Goal: Information Seeking & Learning: Learn about a topic

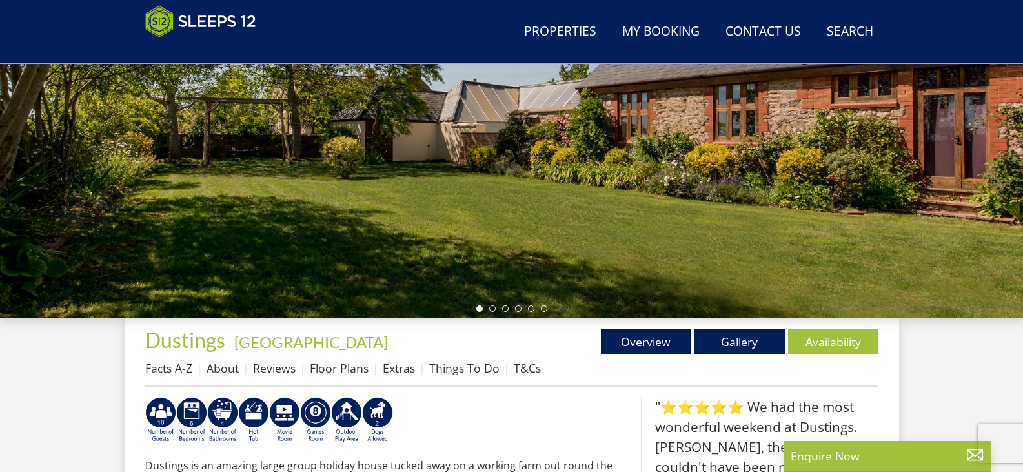
scroll to position [464, 0]
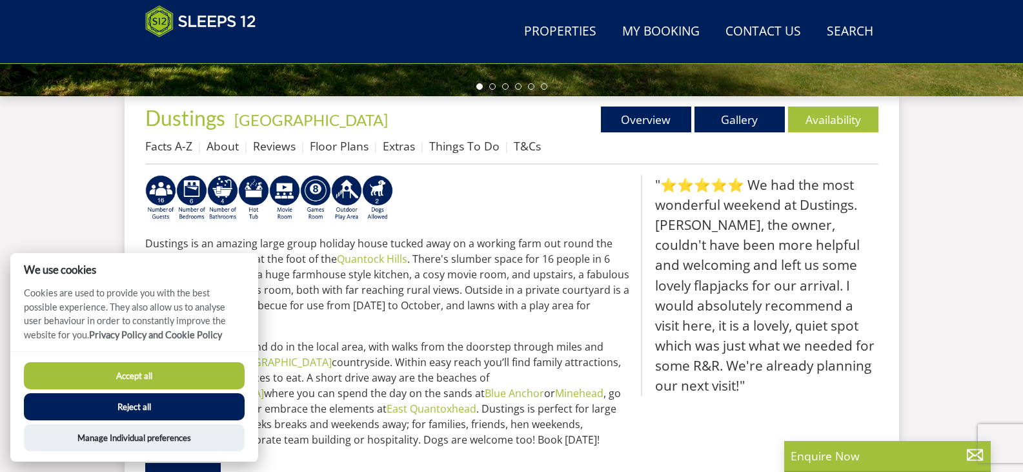
click at [159, 374] on button "Accept all" at bounding box center [134, 375] width 221 height 27
checkbox input "true"
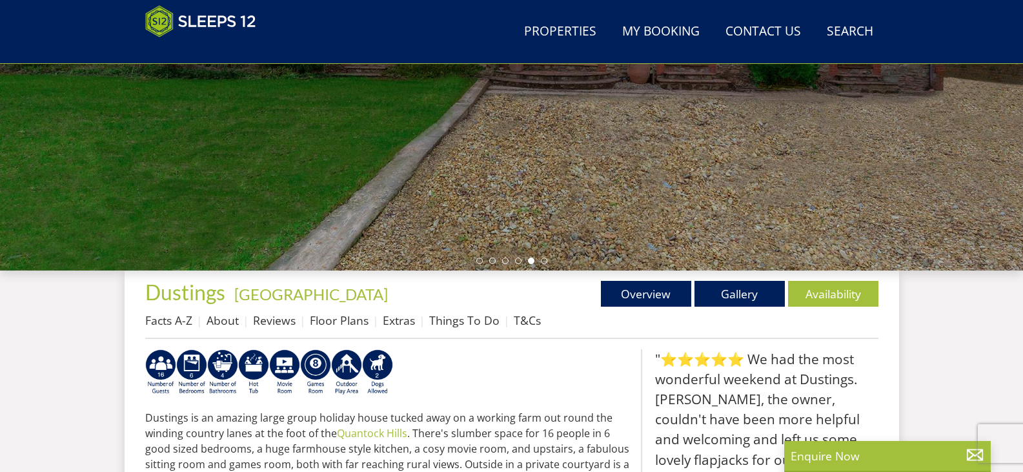
scroll to position [387, 0]
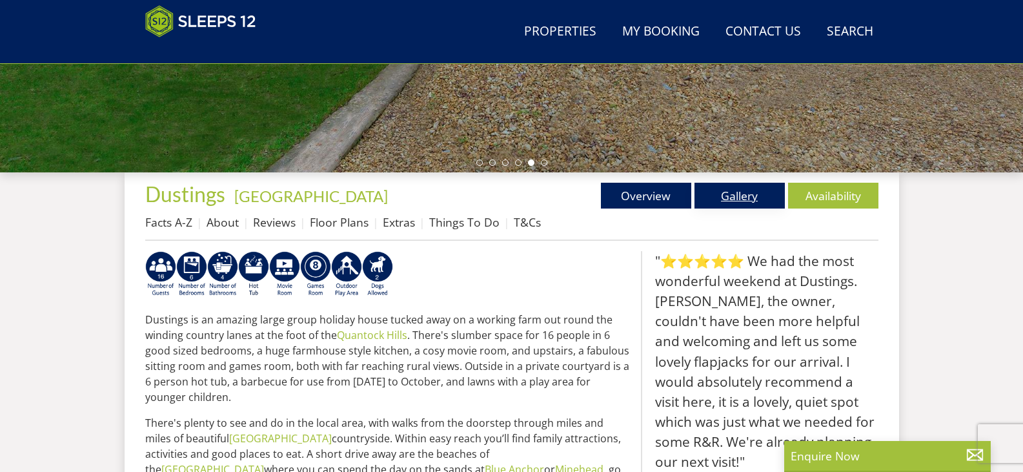
click at [729, 208] on link "Gallery" at bounding box center [740, 196] width 90 height 26
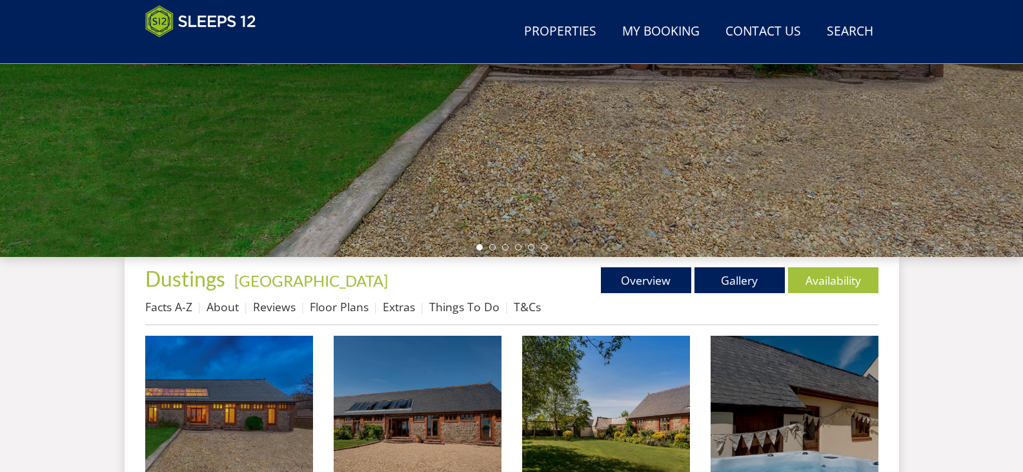
scroll to position [376, 0]
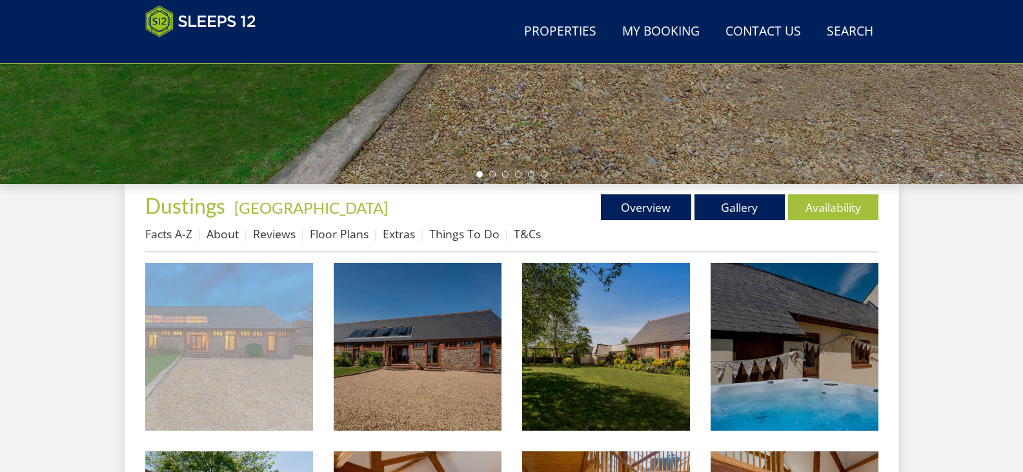
click at [249, 353] on img at bounding box center [229, 347] width 168 height 168
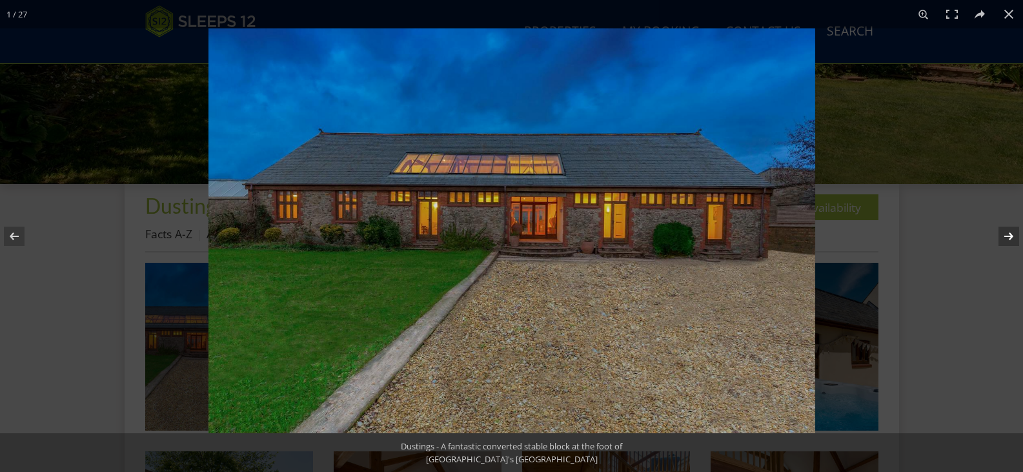
click at [1008, 240] on button at bounding box center [1000, 236] width 45 height 65
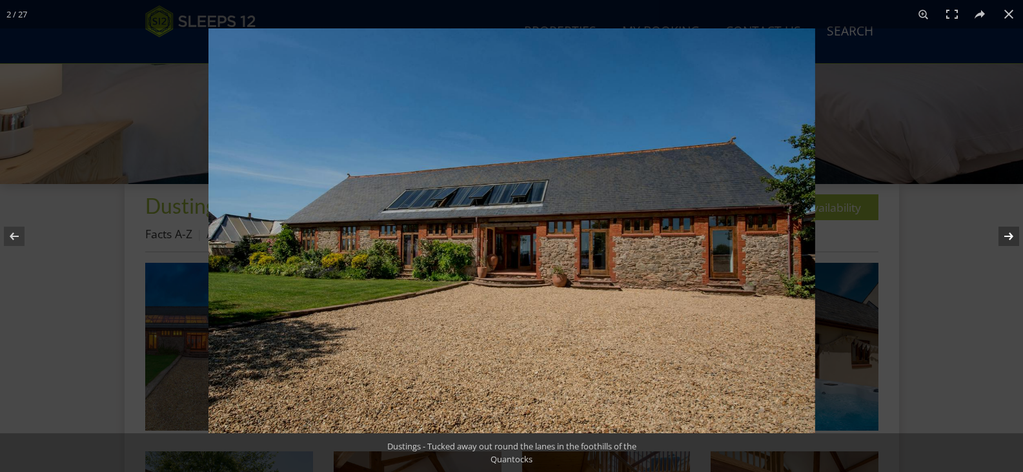
click at [1008, 238] on button at bounding box center [1000, 236] width 45 height 65
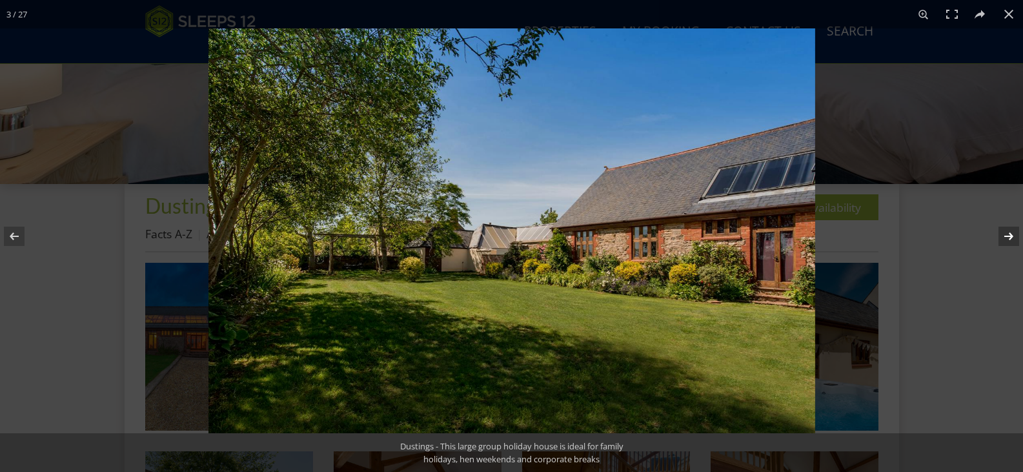
click at [1008, 238] on button at bounding box center [1000, 236] width 45 height 65
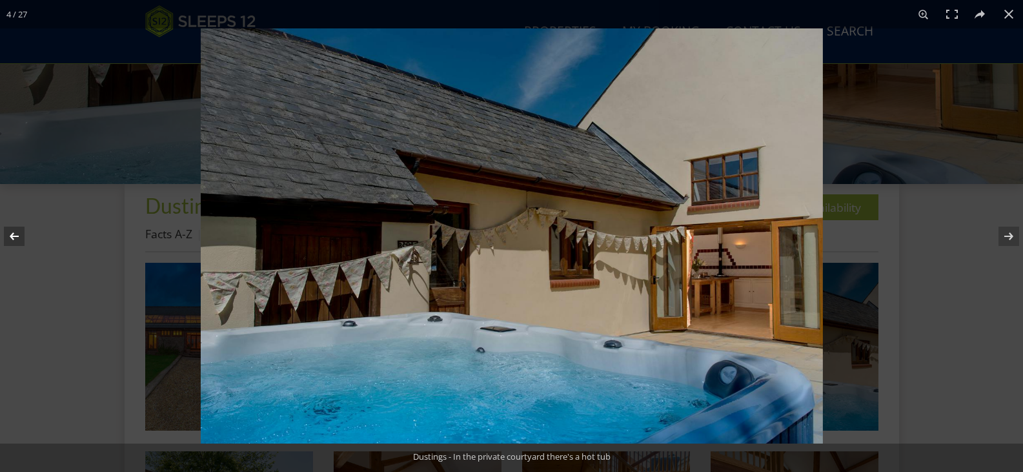
click at [14, 240] on button at bounding box center [22, 236] width 45 height 65
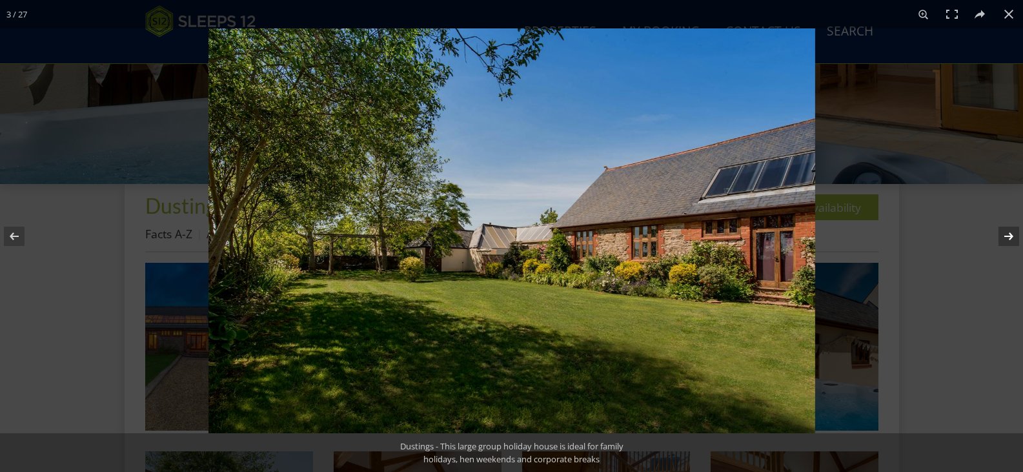
click at [1007, 240] on button at bounding box center [1000, 236] width 45 height 65
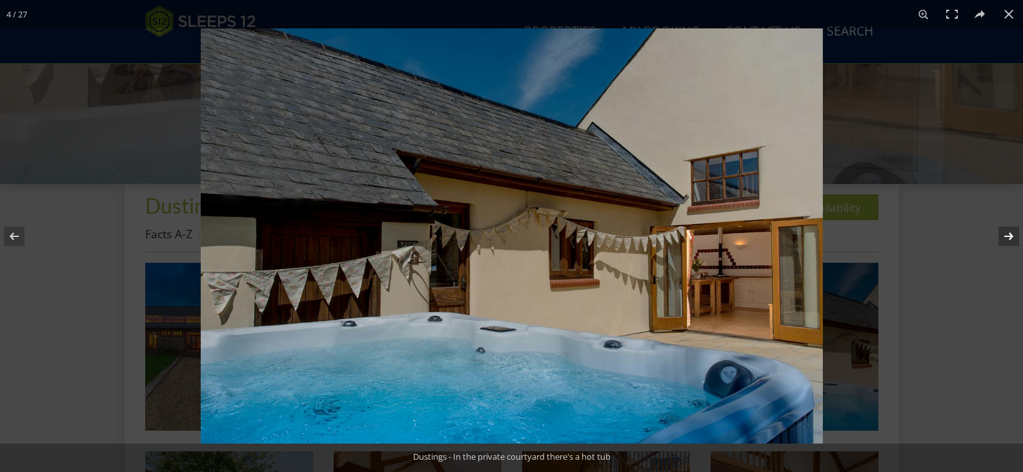
click at [1007, 240] on button at bounding box center [1000, 236] width 45 height 65
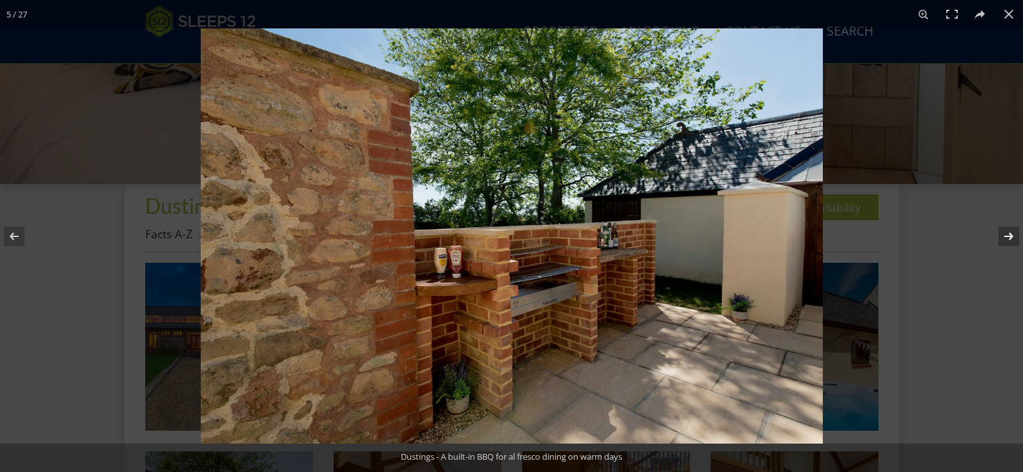
click at [1007, 240] on button at bounding box center [1000, 236] width 45 height 65
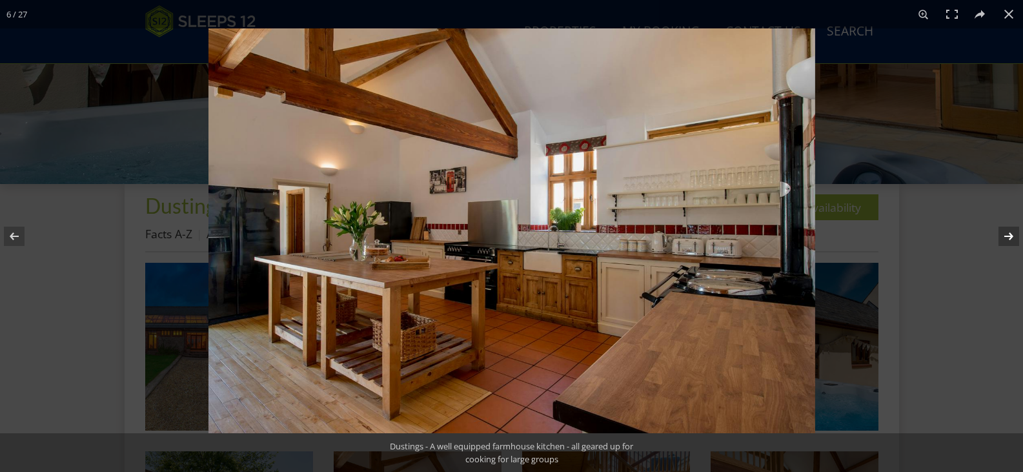
click at [1011, 237] on button at bounding box center [1000, 236] width 45 height 65
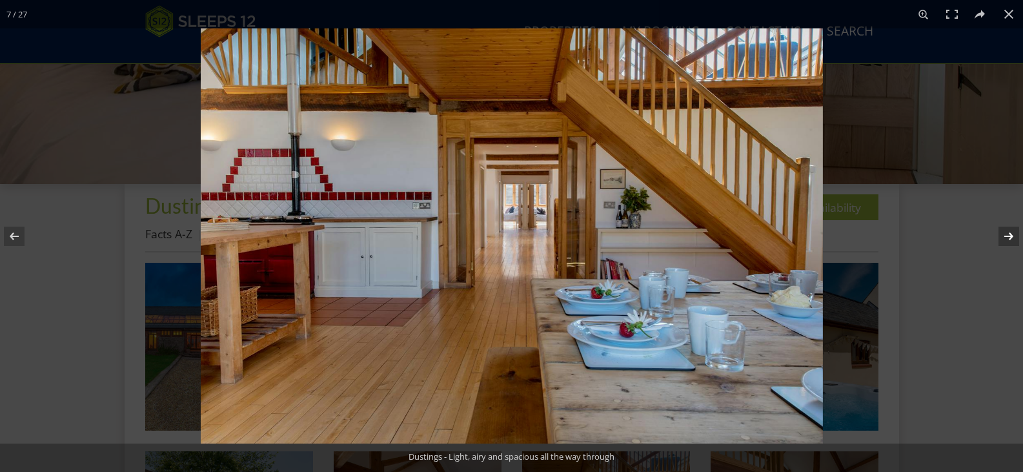
click at [1011, 237] on button at bounding box center [1000, 236] width 45 height 65
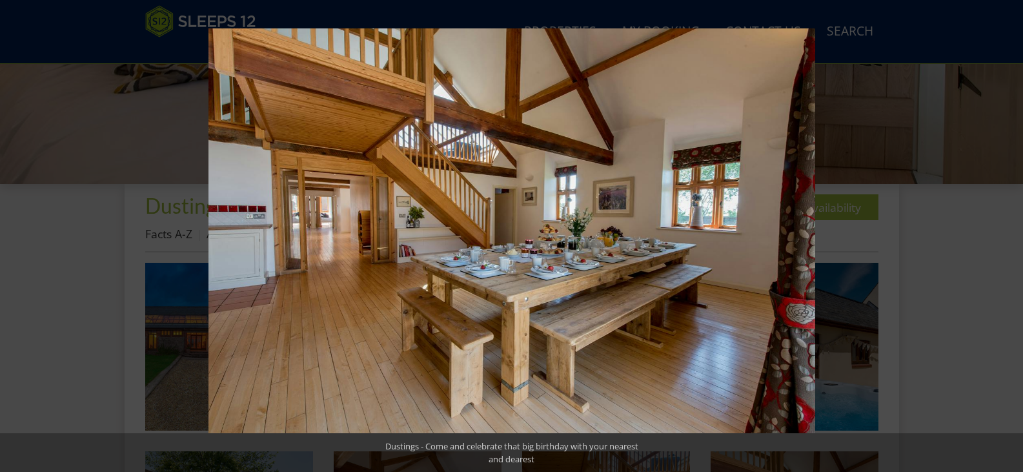
click at [1011, 237] on button at bounding box center [1000, 236] width 45 height 65
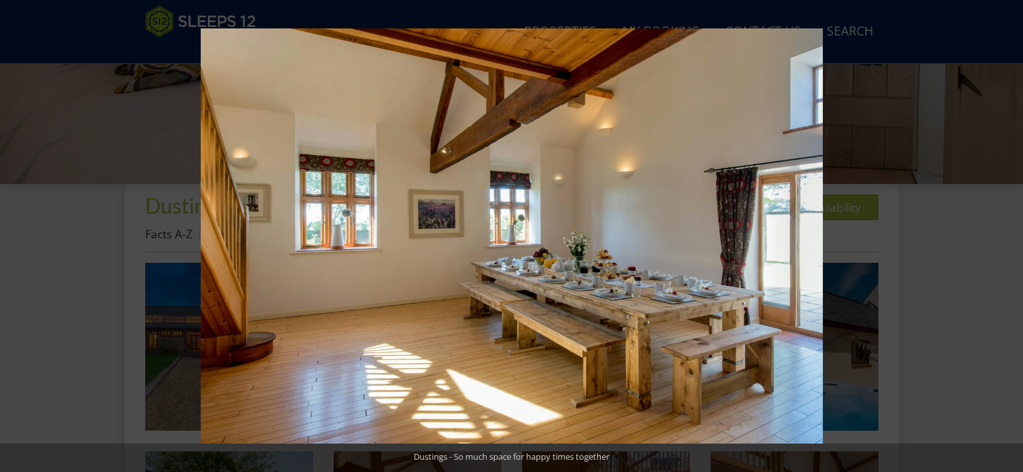
click at [1011, 237] on button at bounding box center [1000, 236] width 45 height 65
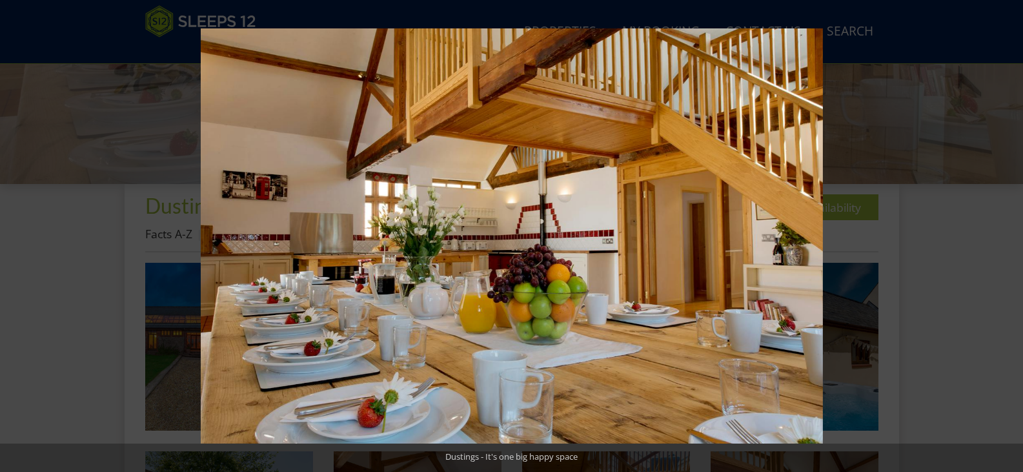
click at [1011, 237] on button at bounding box center [1000, 236] width 45 height 65
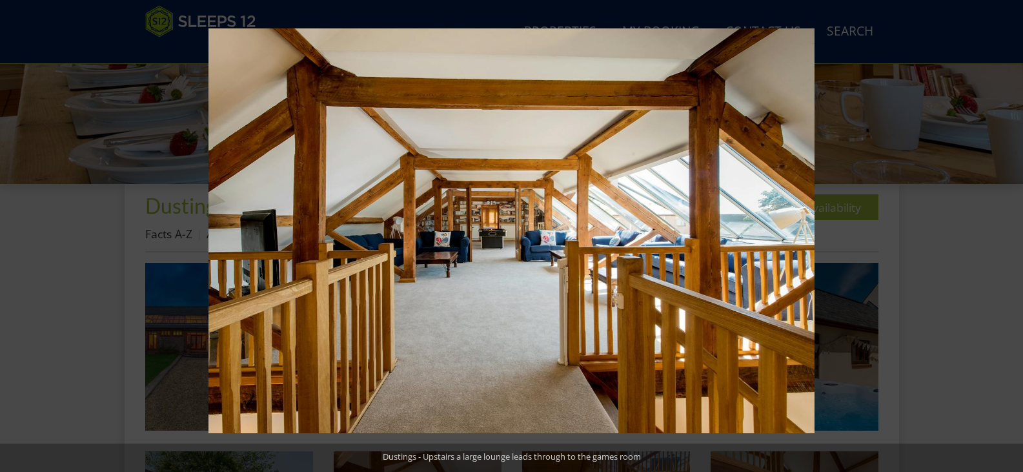
click at [1011, 238] on button at bounding box center [1000, 236] width 45 height 65
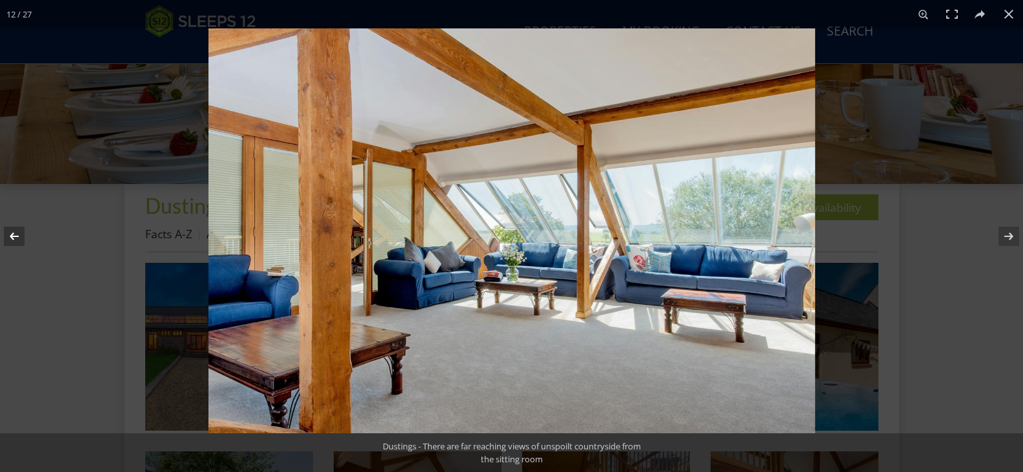
click at [11, 233] on button at bounding box center [22, 236] width 45 height 65
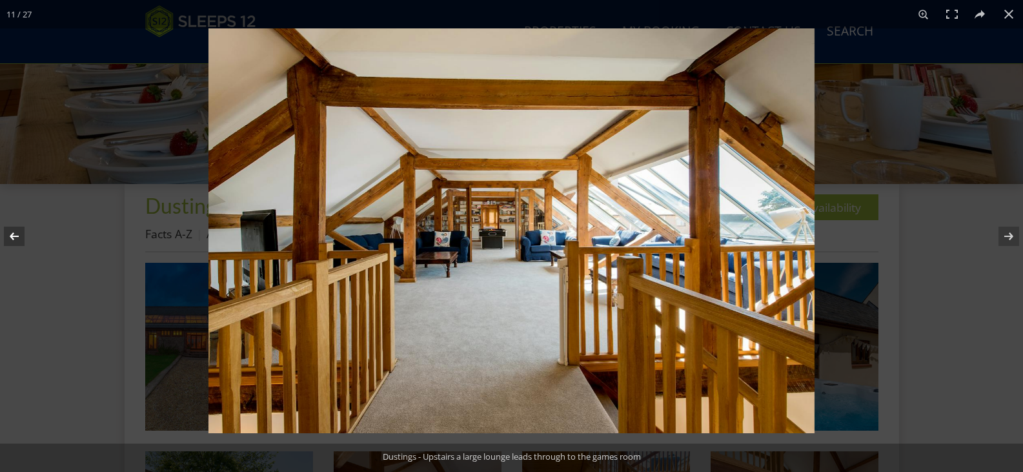
click at [11, 233] on button at bounding box center [22, 236] width 45 height 65
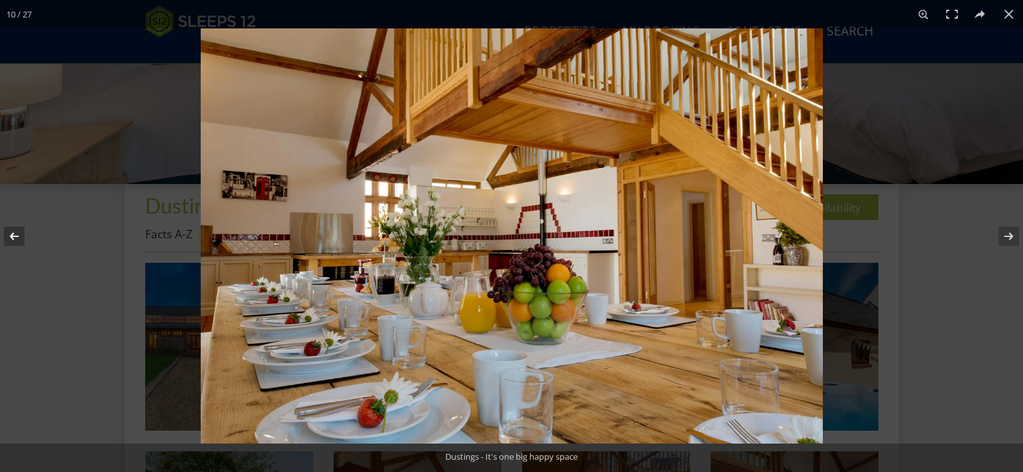
click at [11, 239] on button at bounding box center [22, 236] width 45 height 65
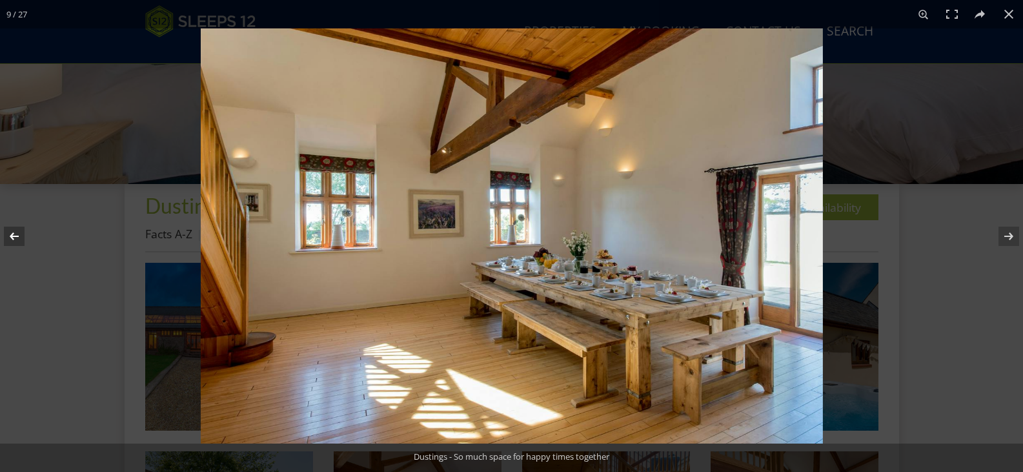
click at [11, 239] on button at bounding box center [22, 236] width 45 height 65
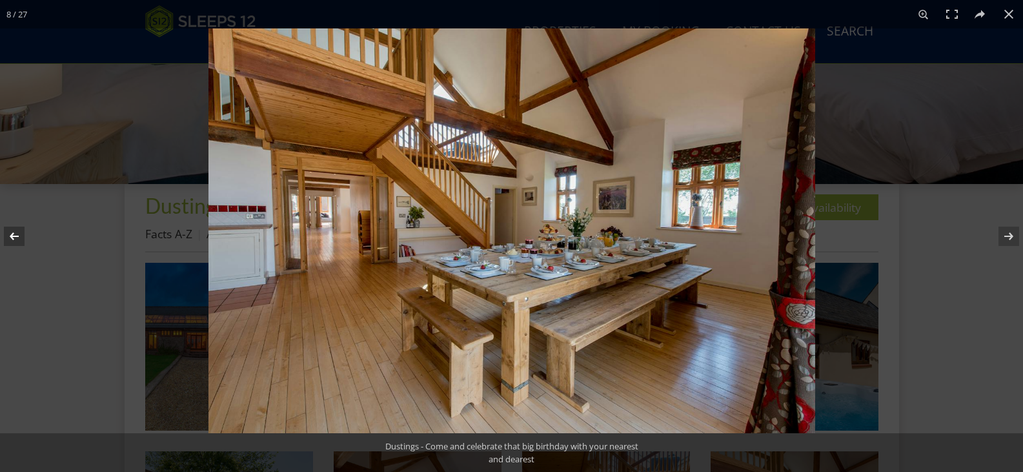
click at [11, 239] on button at bounding box center [22, 236] width 45 height 65
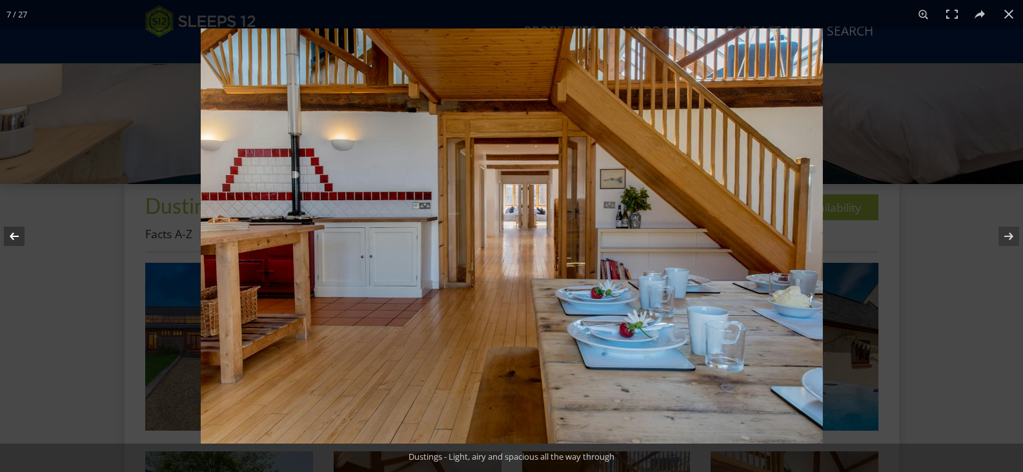
click at [11, 239] on button at bounding box center [22, 236] width 45 height 65
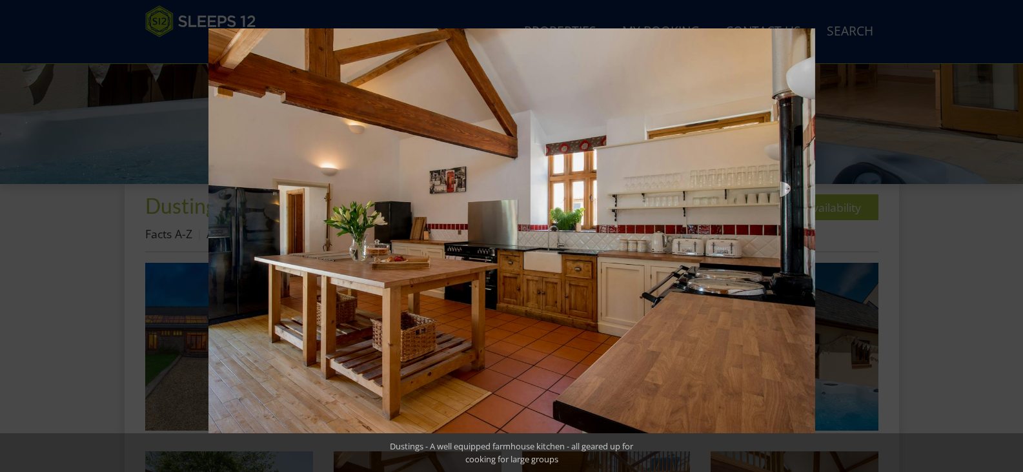
click at [1008, 234] on button at bounding box center [1000, 236] width 45 height 65
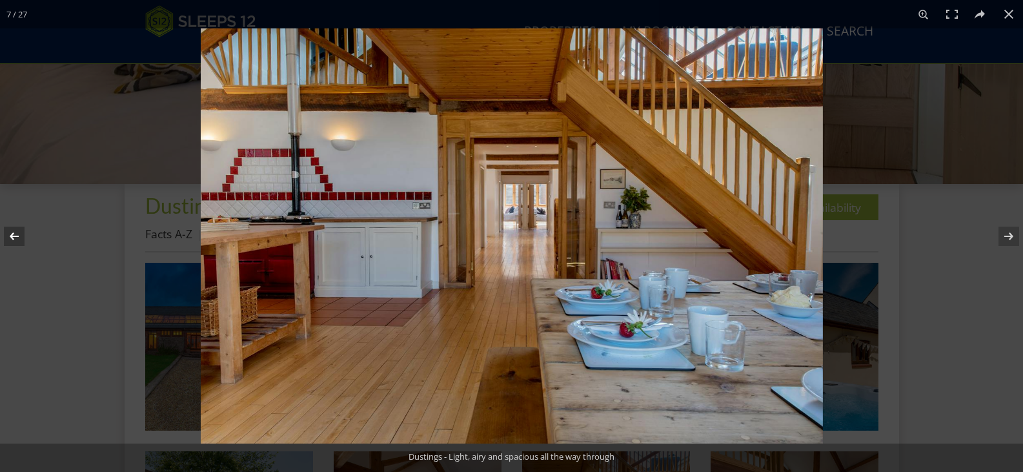
click at [12, 236] on button at bounding box center [22, 236] width 45 height 65
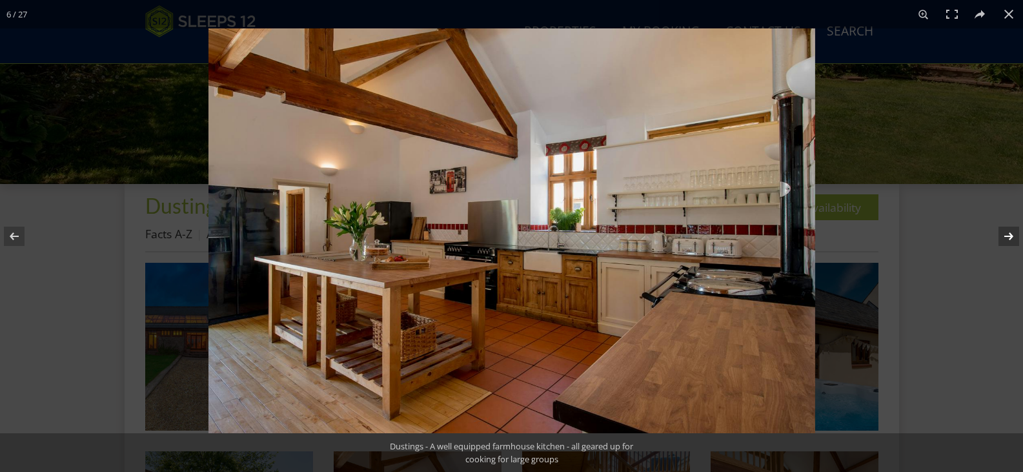
click at [1010, 235] on button at bounding box center [1000, 236] width 45 height 65
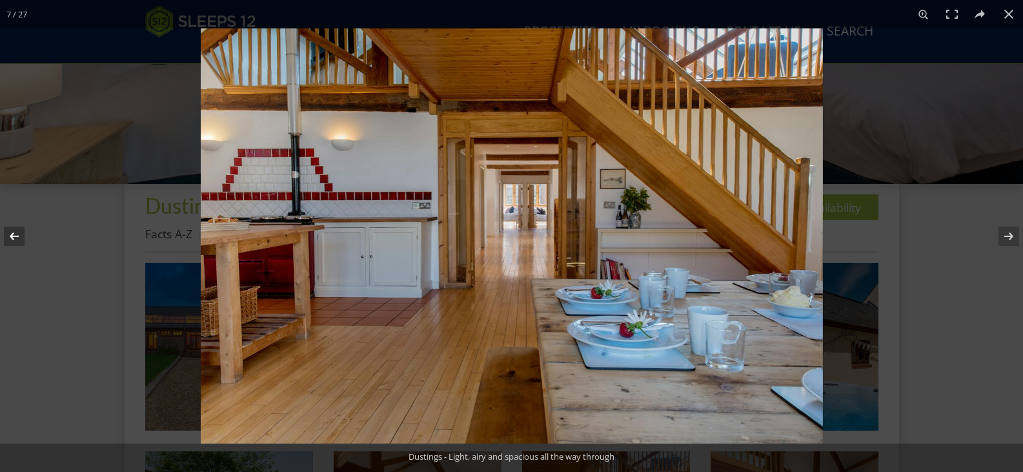
click at [15, 236] on button at bounding box center [22, 236] width 45 height 65
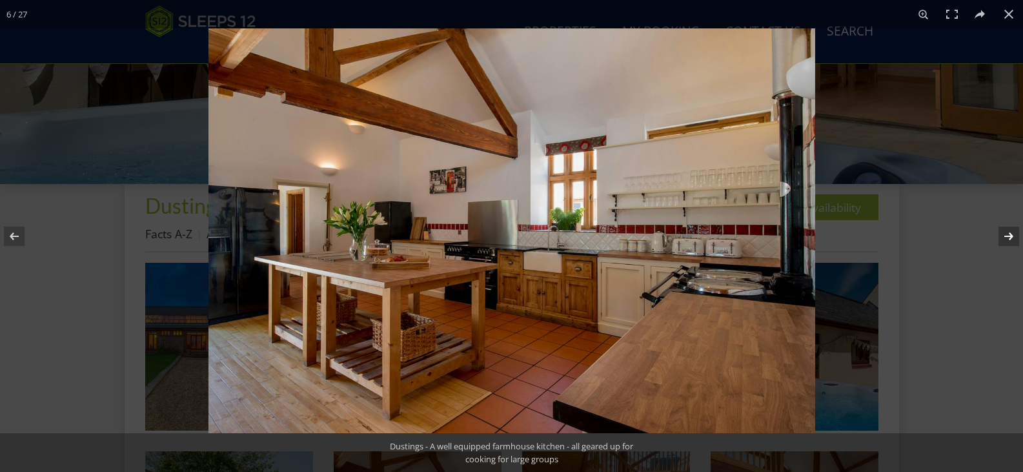
click at [1008, 239] on button at bounding box center [1000, 236] width 45 height 65
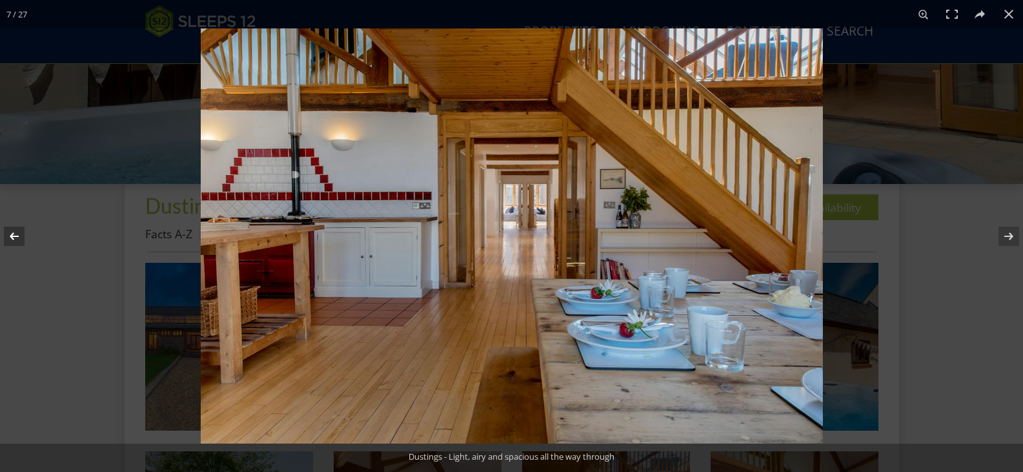
click at [21, 234] on button at bounding box center [22, 236] width 45 height 65
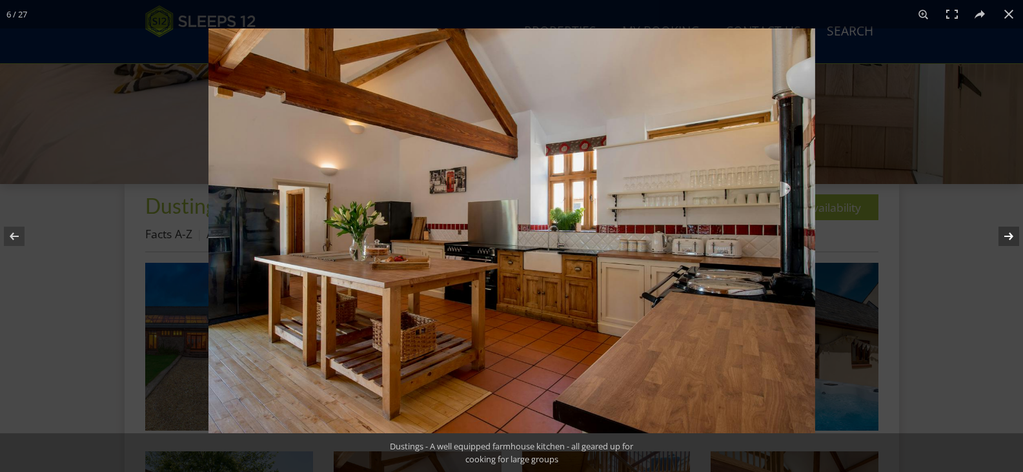
click at [1001, 237] on button at bounding box center [1000, 236] width 45 height 65
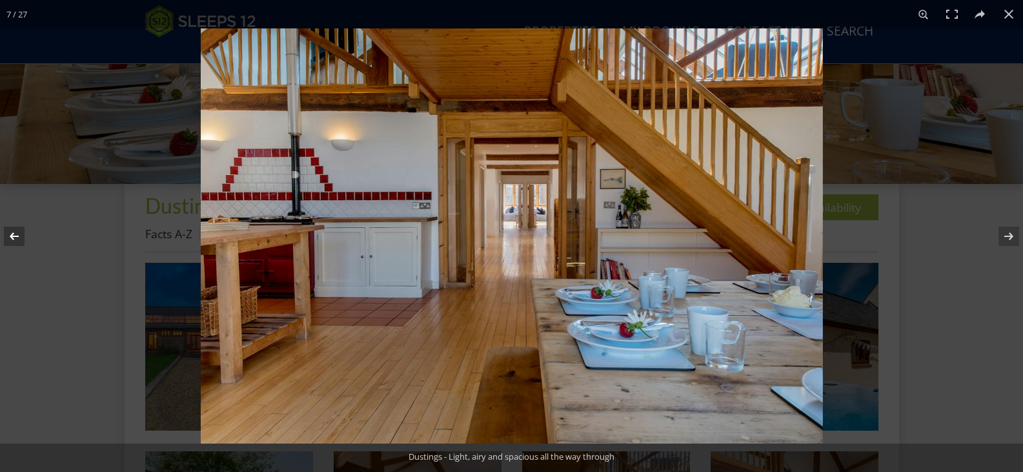
click at [12, 237] on button at bounding box center [22, 236] width 45 height 65
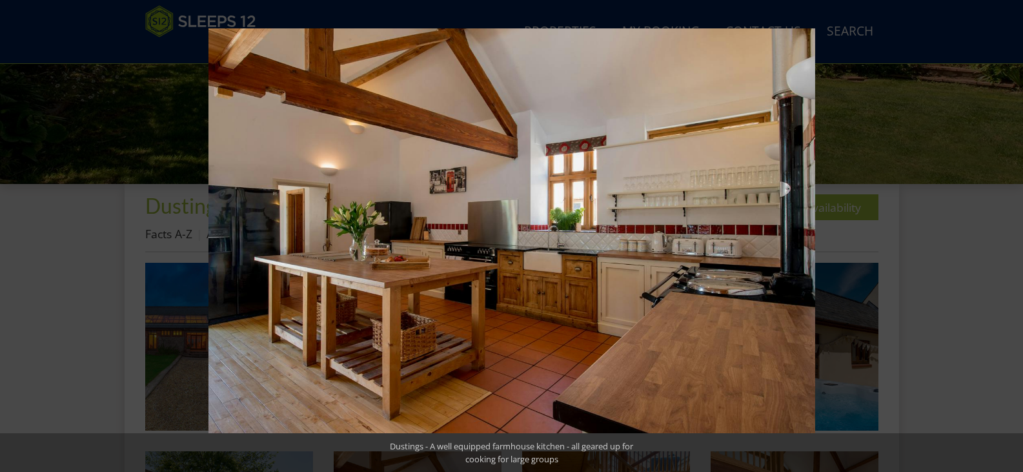
click at [1006, 237] on button at bounding box center [1000, 236] width 45 height 65
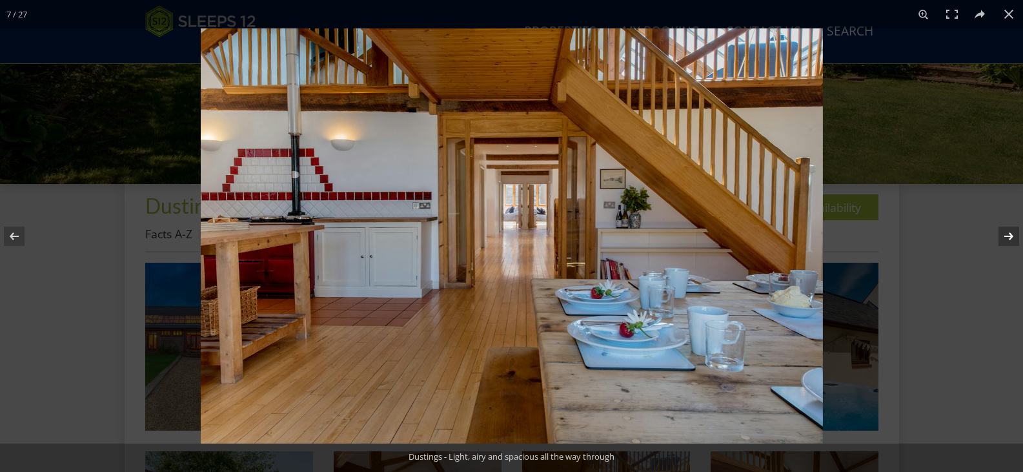
click at [1006, 237] on button at bounding box center [1000, 236] width 45 height 65
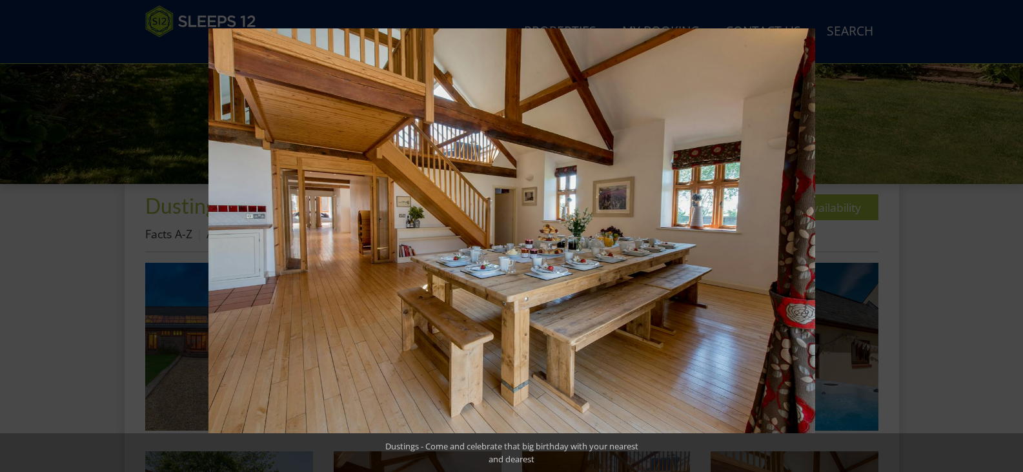
click at [1006, 237] on button at bounding box center [1000, 236] width 45 height 65
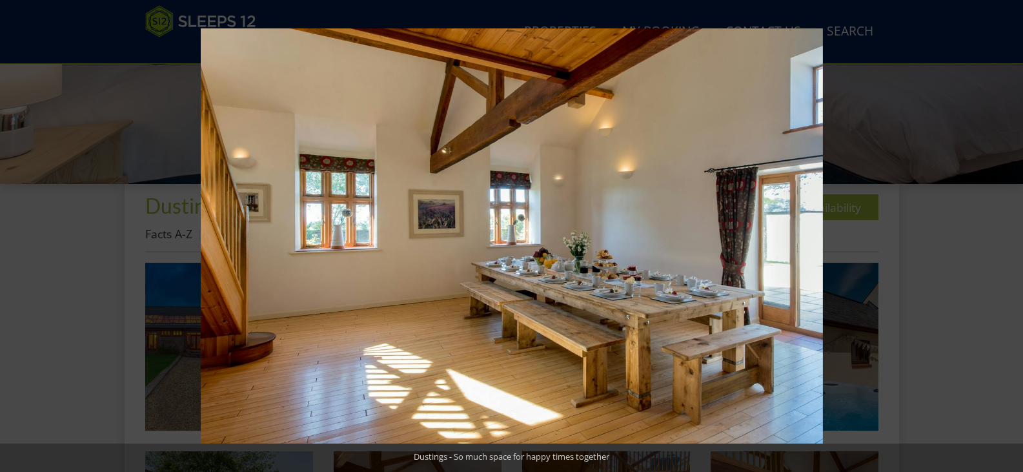
click at [1006, 237] on button at bounding box center [1000, 236] width 45 height 65
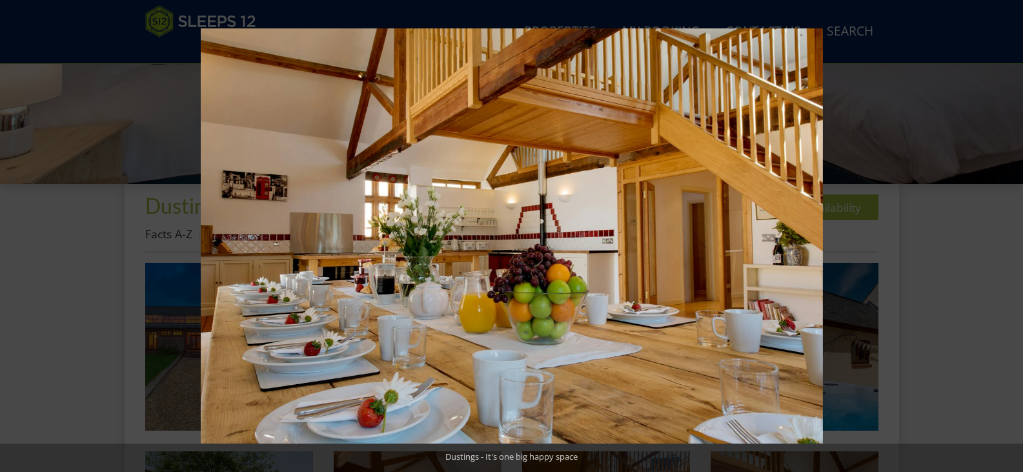
click at [1006, 237] on button at bounding box center [1000, 236] width 45 height 65
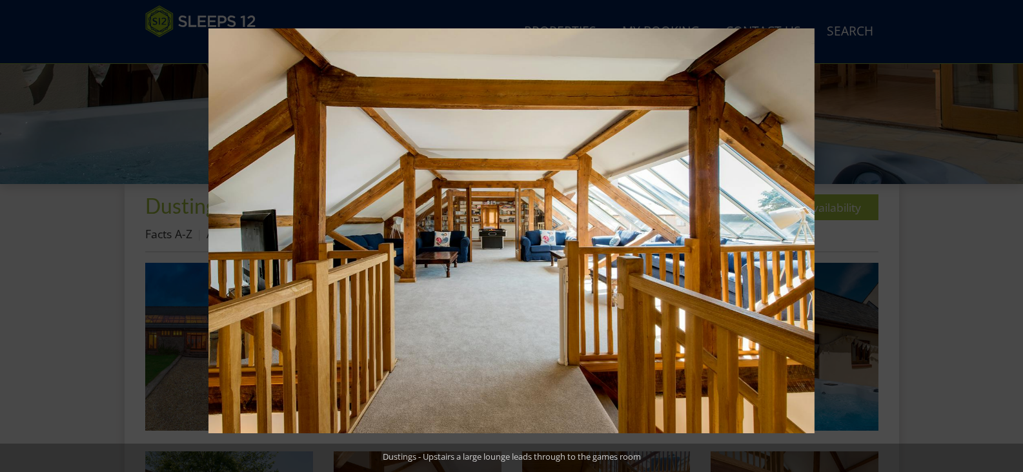
click at [1006, 237] on button at bounding box center [1000, 236] width 45 height 65
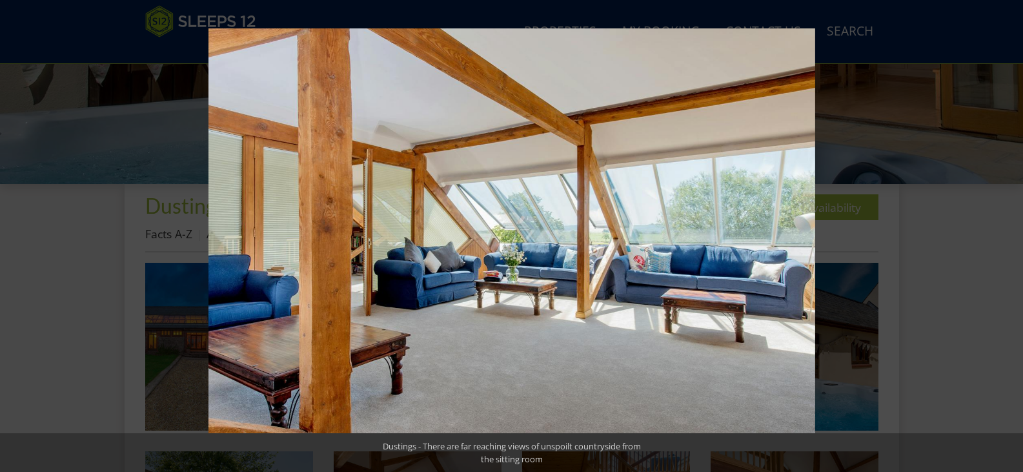
click at [1006, 237] on button at bounding box center [1000, 236] width 45 height 65
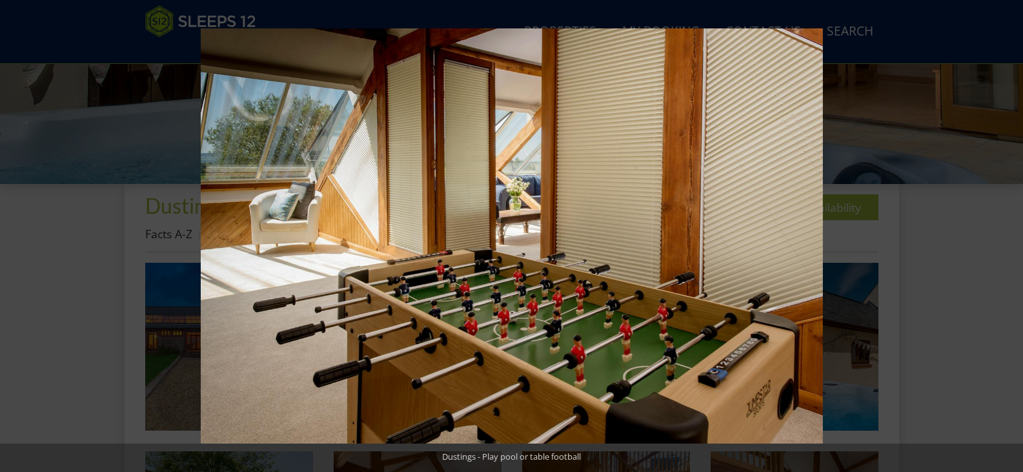
click at [1006, 237] on button at bounding box center [1000, 236] width 45 height 65
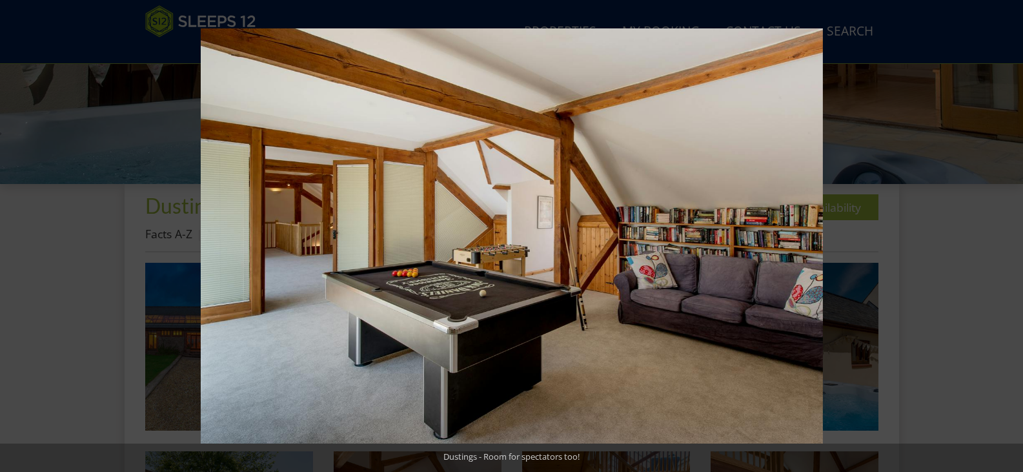
click at [1006, 237] on button at bounding box center [1000, 236] width 45 height 65
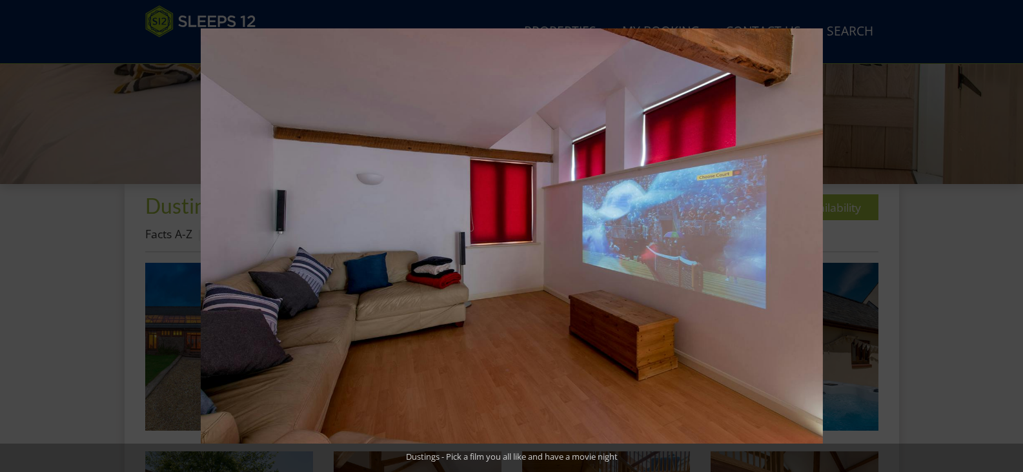
click at [1006, 237] on button at bounding box center [1000, 236] width 45 height 65
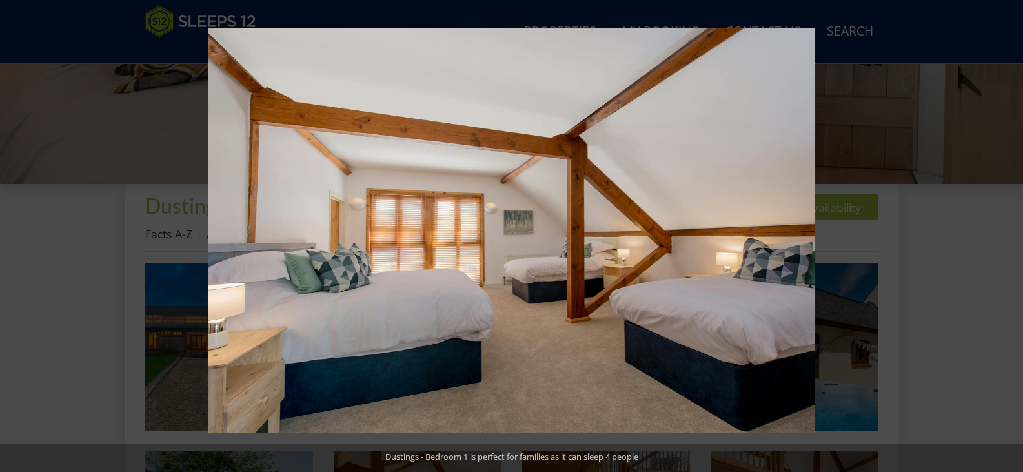
click at [1006, 237] on button at bounding box center [1000, 236] width 45 height 65
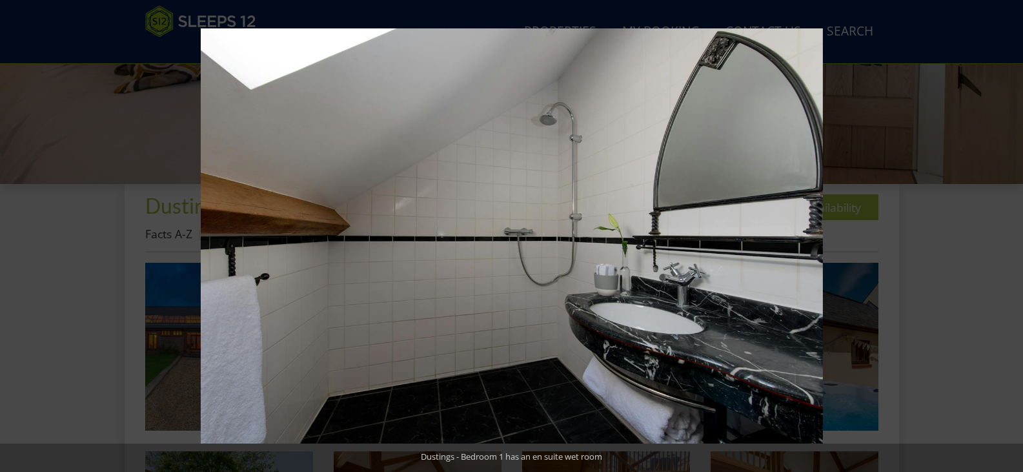
click at [1006, 237] on button at bounding box center [1000, 236] width 45 height 65
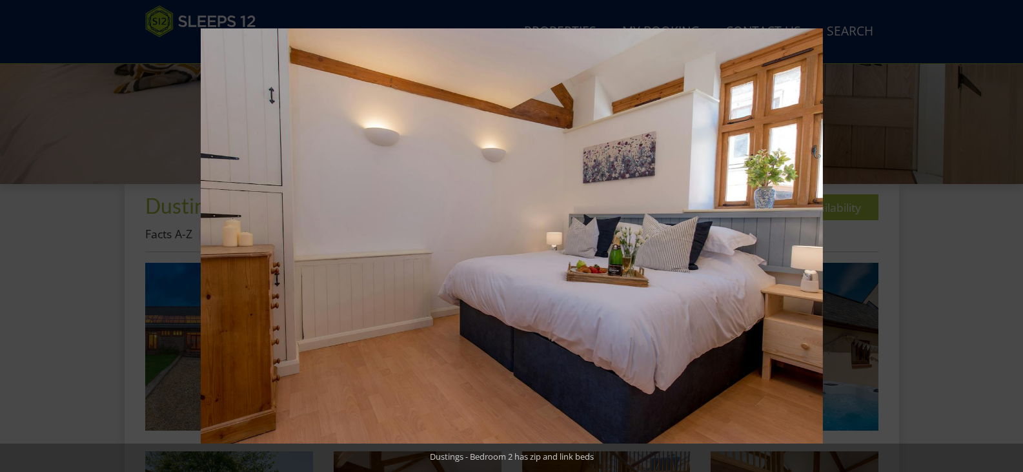
click at [1006, 237] on button at bounding box center [1000, 236] width 45 height 65
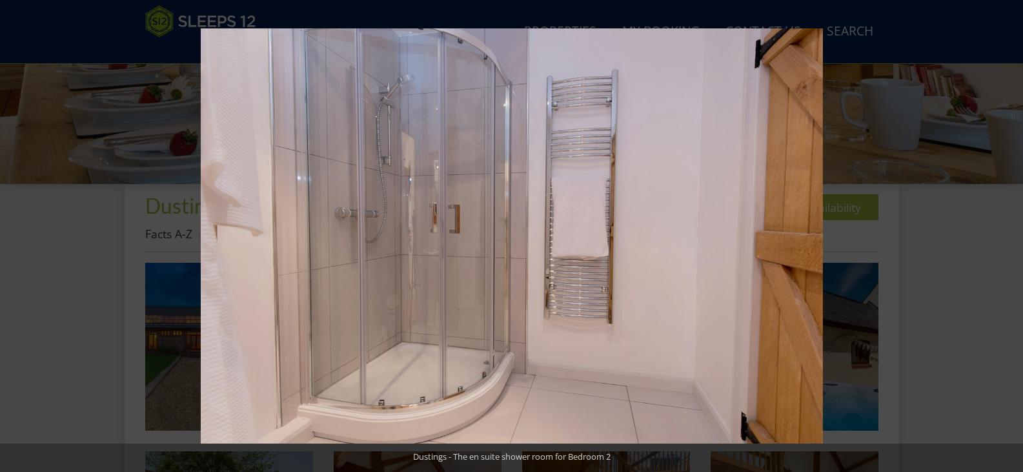
click at [1006, 237] on button at bounding box center [1000, 236] width 45 height 65
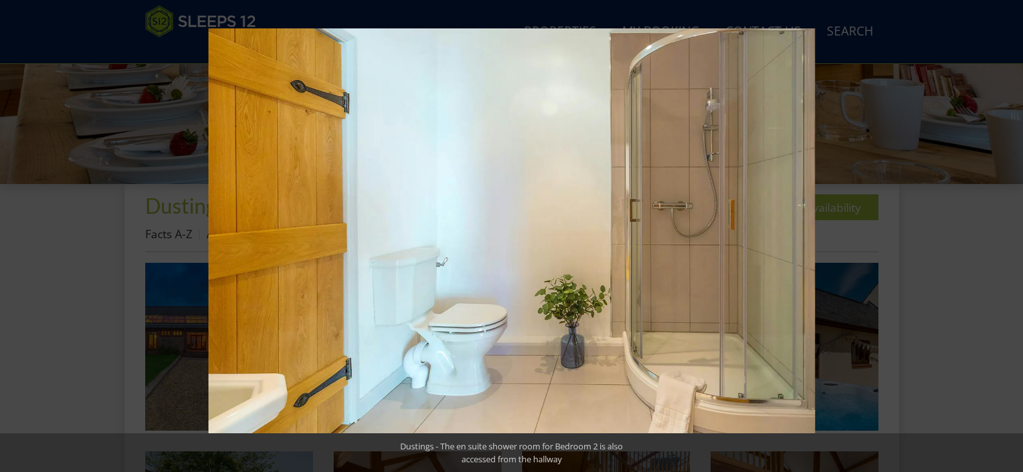
click at [1006, 237] on button at bounding box center [1000, 236] width 45 height 65
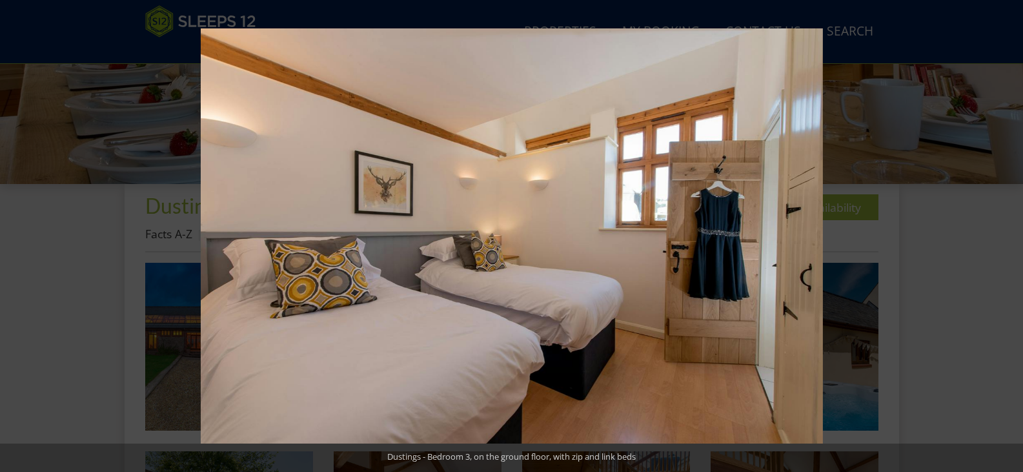
click at [1006, 237] on button at bounding box center [1000, 236] width 45 height 65
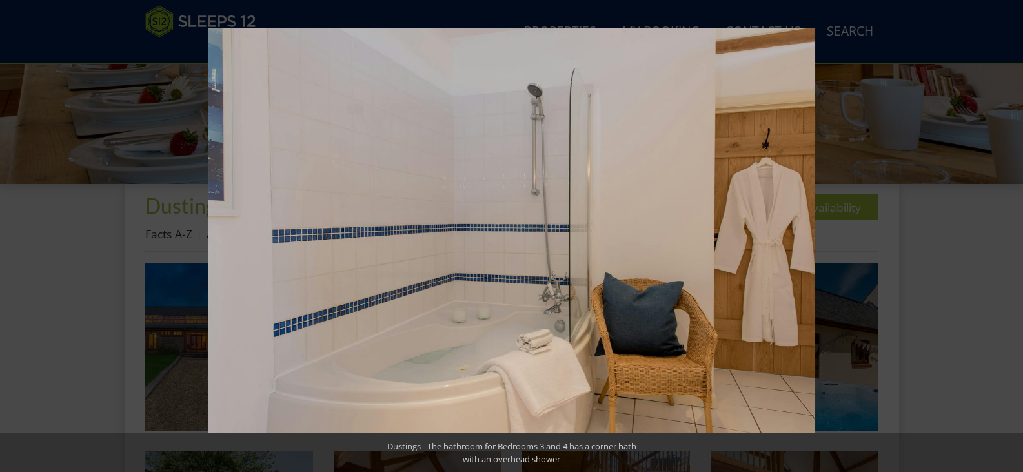
click at [1006, 237] on button at bounding box center [1000, 236] width 45 height 65
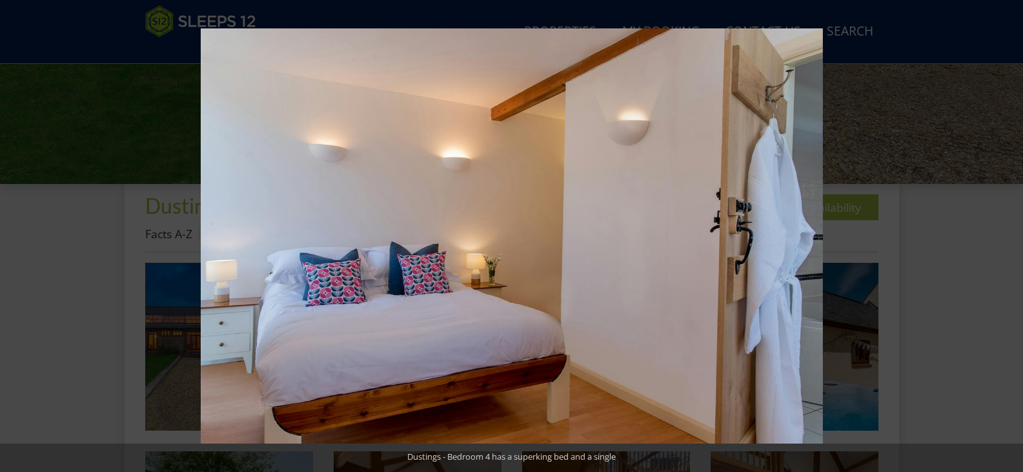
click at [1006, 237] on button at bounding box center [1000, 236] width 45 height 65
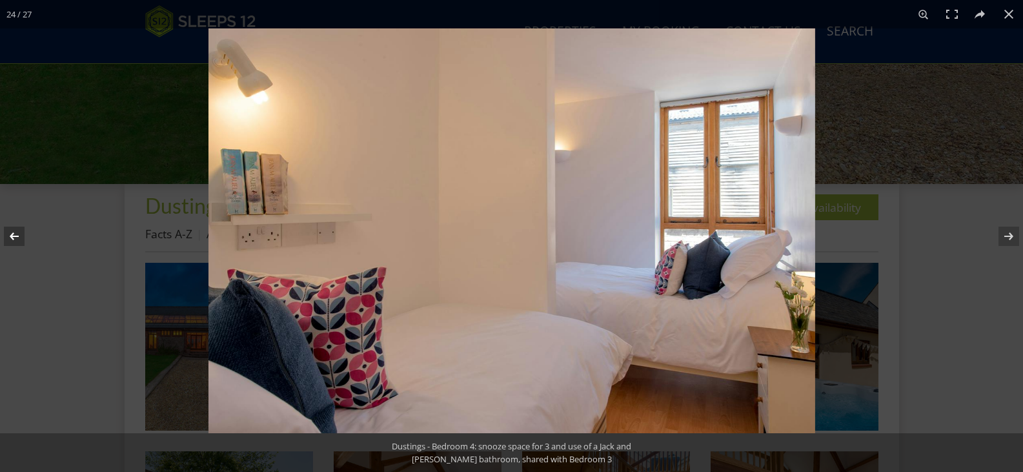
click at [1, 234] on button at bounding box center [22, 236] width 45 height 65
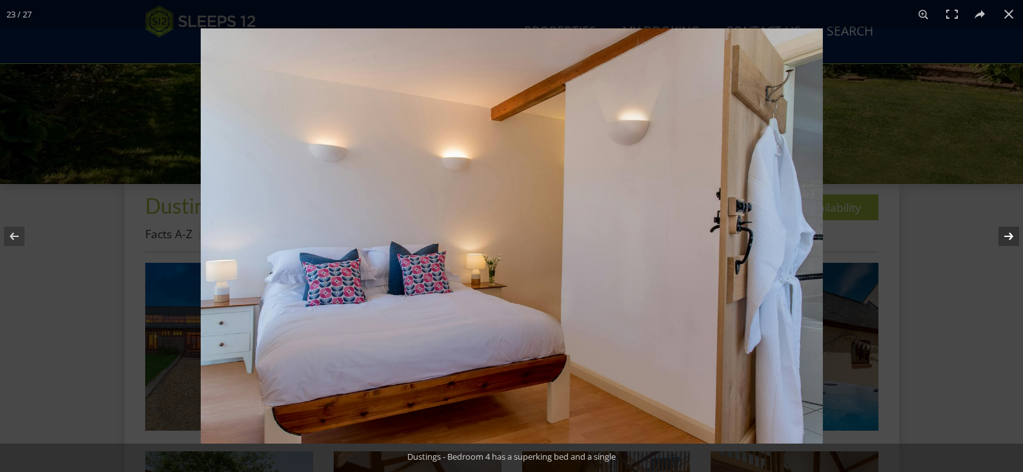
click at [1003, 236] on button at bounding box center [1000, 236] width 45 height 65
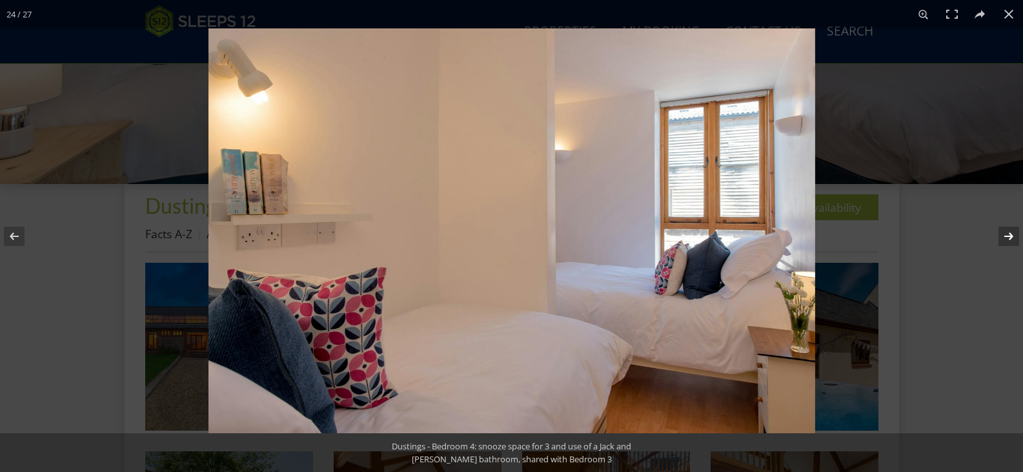
click at [1005, 240] on button at bounding box center [1000, 236] width 45 height 65
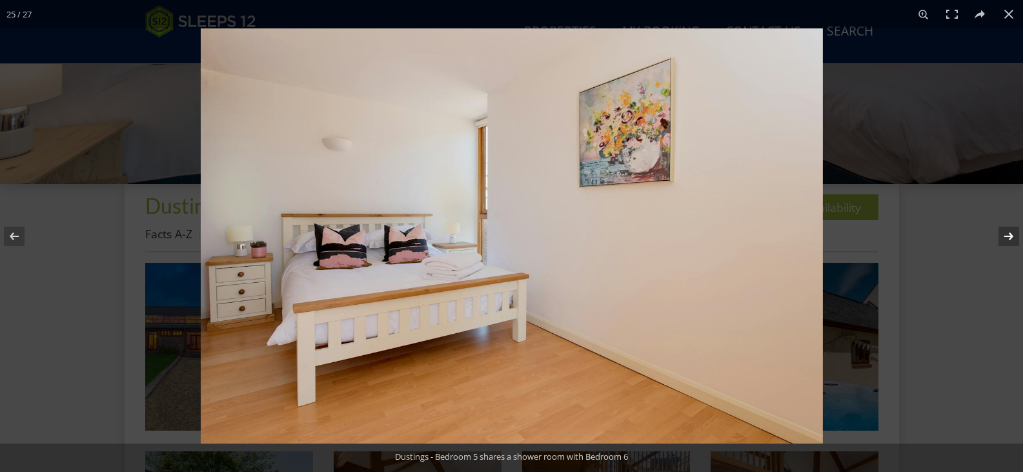
click at [1005, 240] on button at bounding box center [1000, 236] width 45 height 65
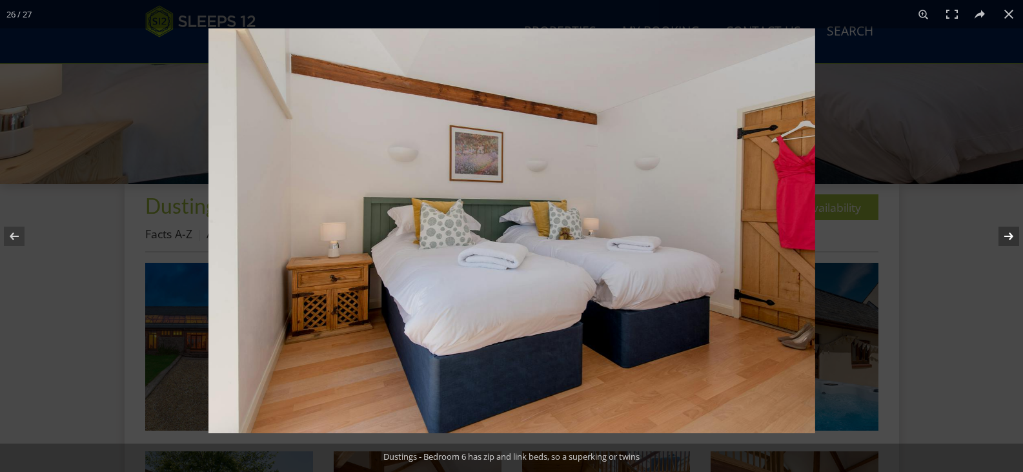
click at [1005, 240] on button at bounding box center [1000, 236] width 45 height 65
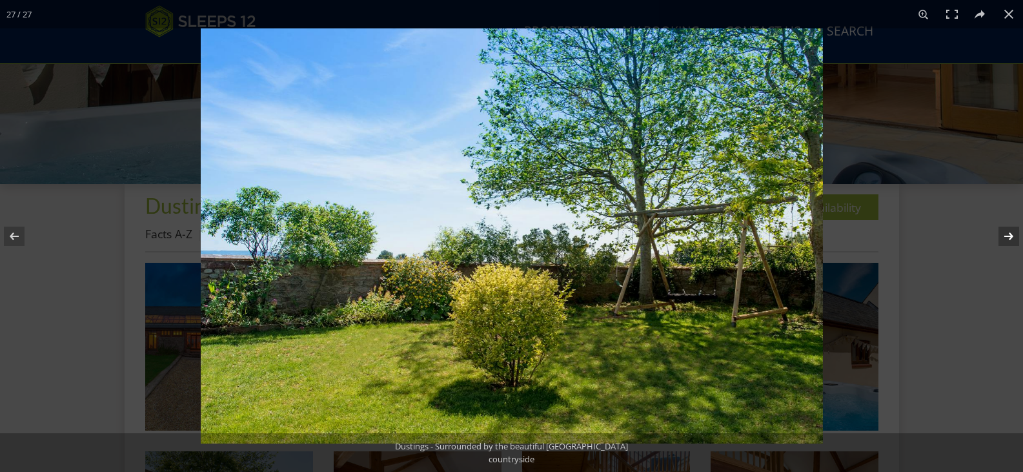
click at [1005, 240] on button at bounding box center [1000, 236] width 45 height 65
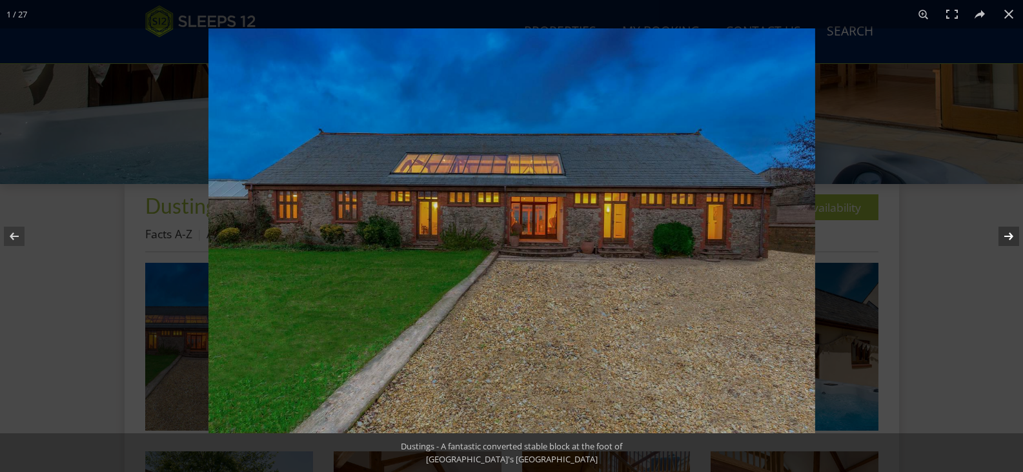
click at [1005, 240] on button at bounding box center [1000, 236] width 45 height 65
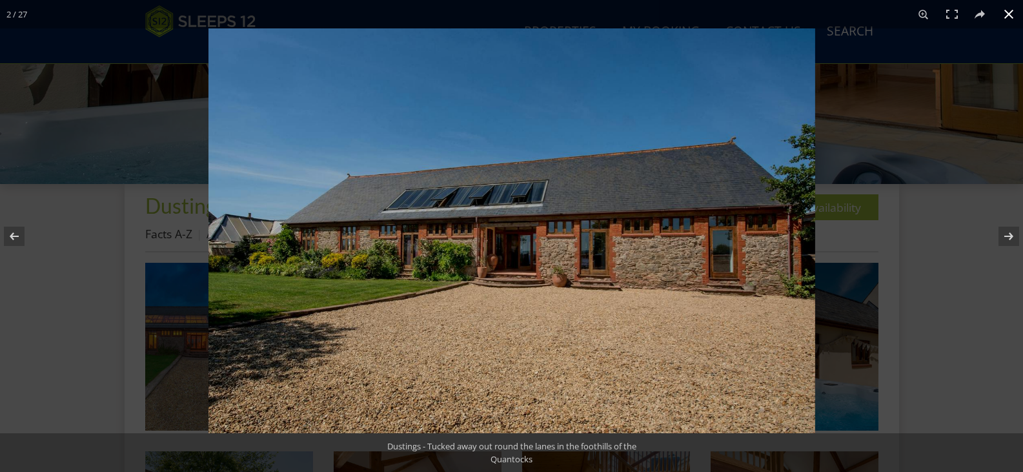
click at [1013, 12] on button at bounding box center [1009, 14] width 28 height 28
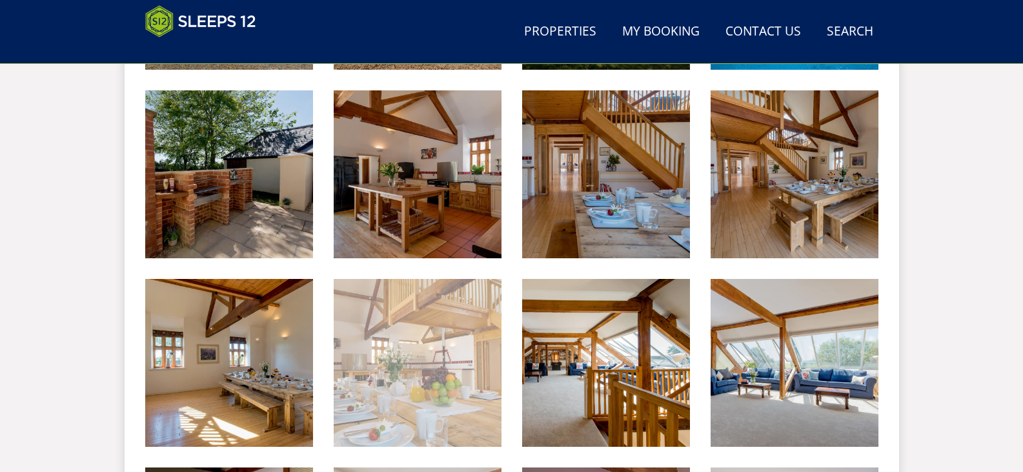
scroll to position [763, 0]
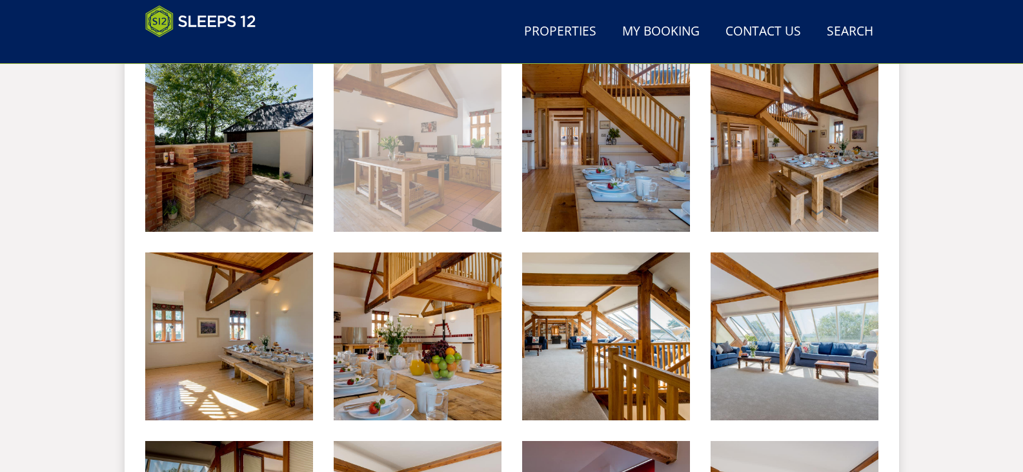
click at [422, 190] on img at bounding box center [418, 148] width 168 height 168
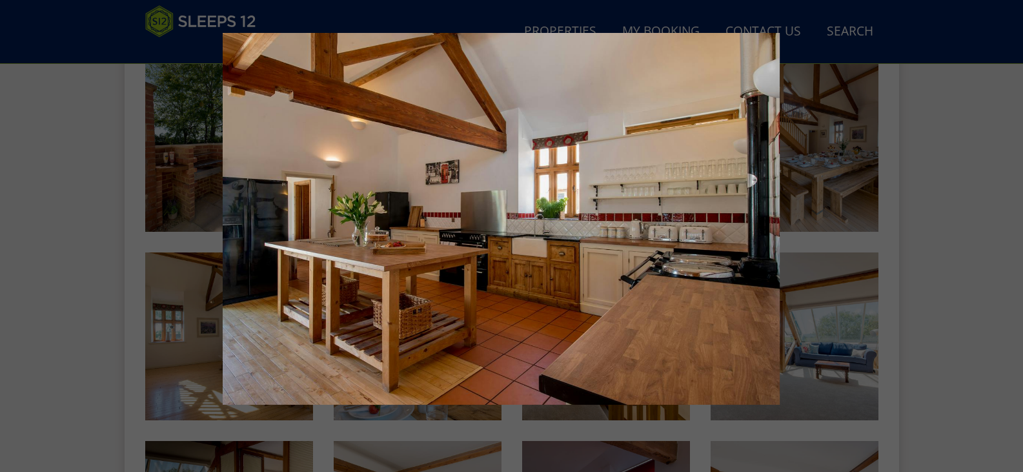
scroll to position [699, 0]
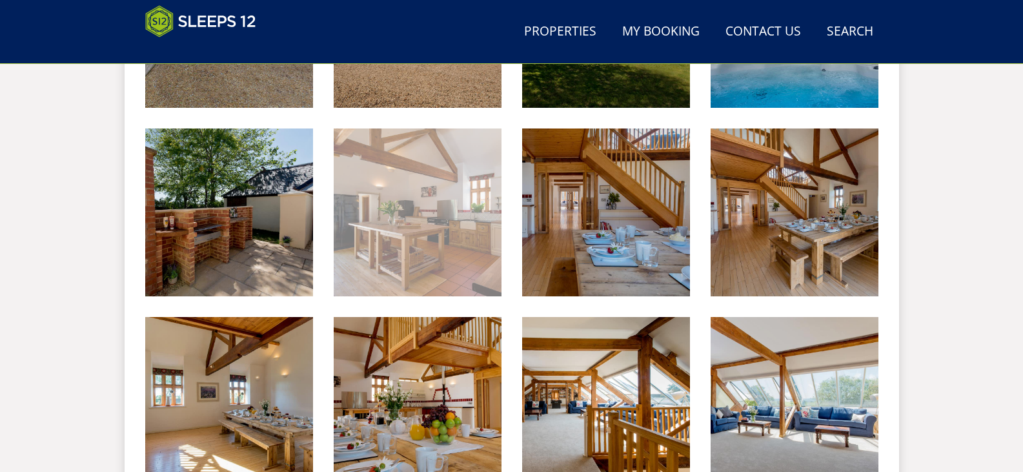
click at [433, 219] on img at bounding box center [418, 212] width 168 height 168
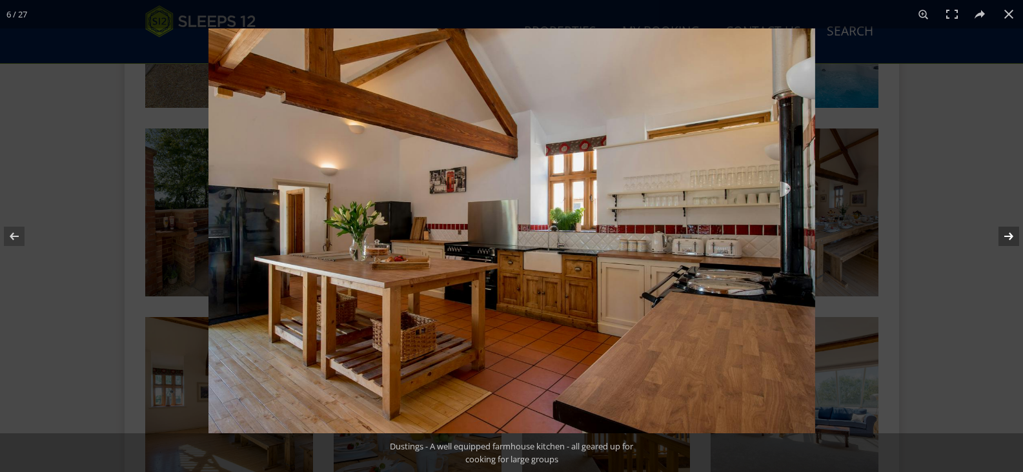
click at [1010, 238] on button at bounding box center [1000, 236] width 45 height 65
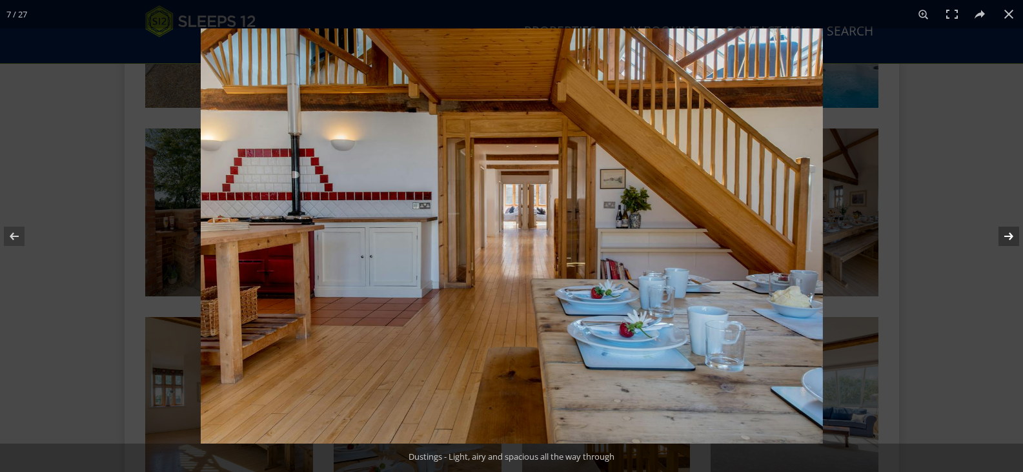
click at [1010, 238] on button at bounding box center [1000, 236] width 45 height 65
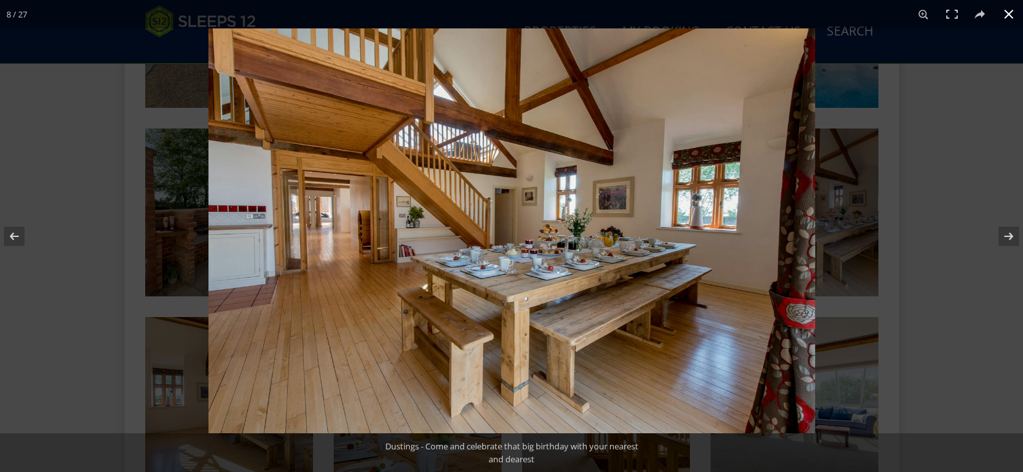
click at [1008, 19] on button at bounding box center [1009, 14] width 28 height 28
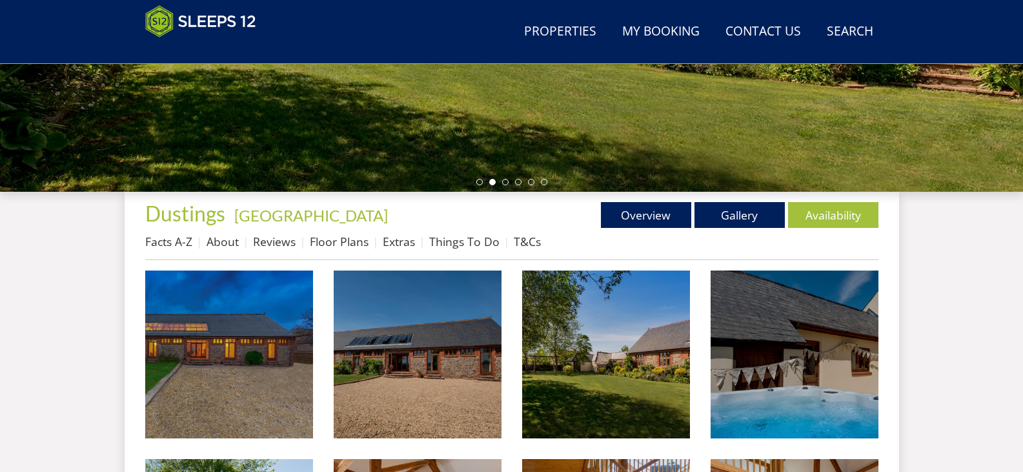
scroll to position [387, 0]
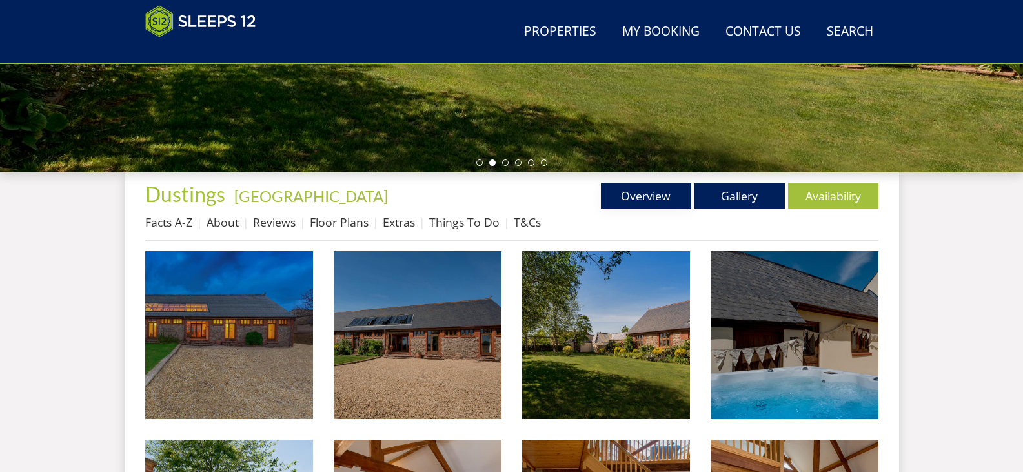
click at [626, 194] on link "Overview" at bounding box center [646, 196] width 90 height 26
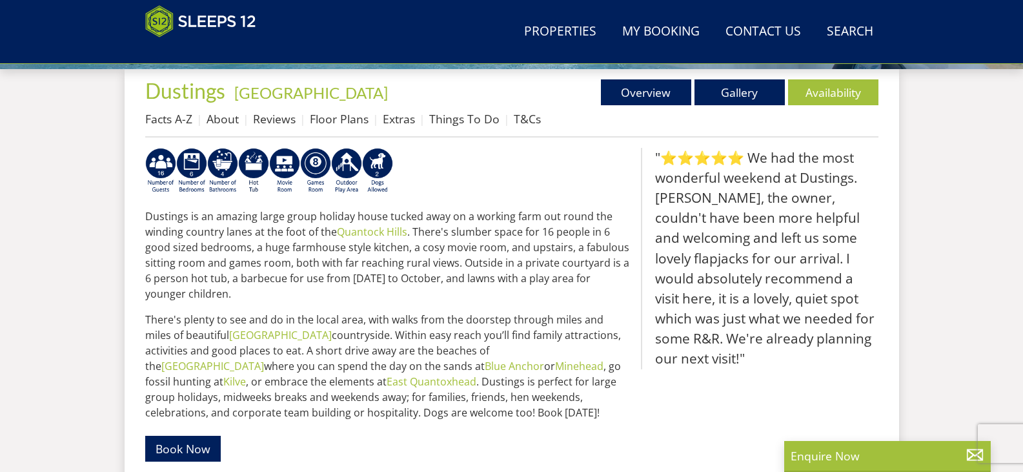
scroll to position [464, 0]
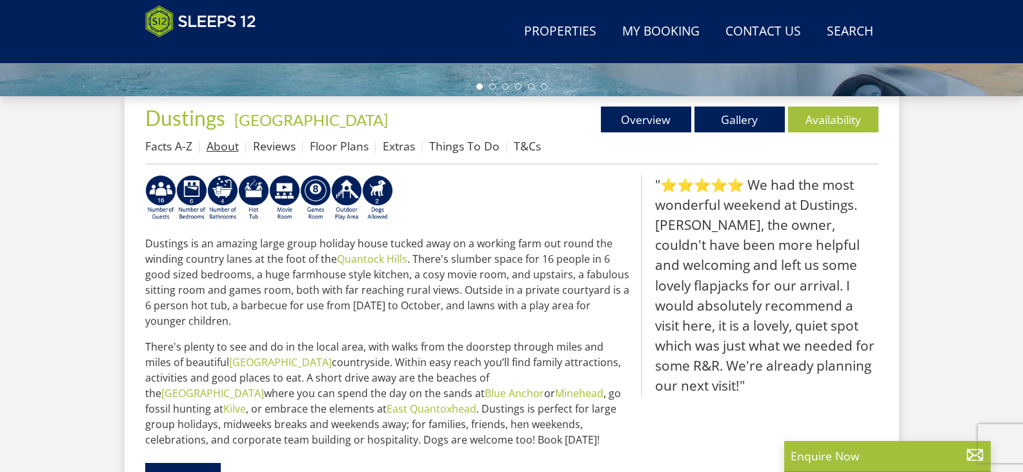
click at [229, 148] on link "About" at bounding box center [223, 145] width 32 height 15
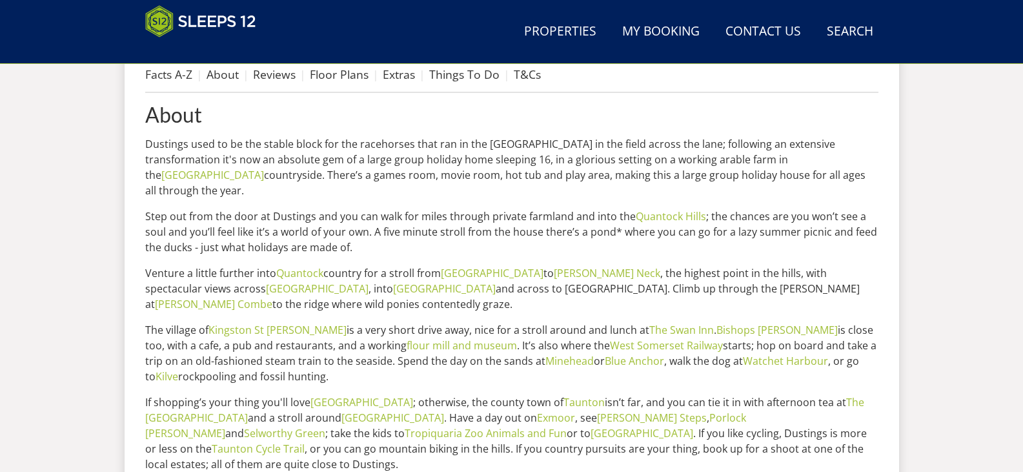
scroll to position [448, 0]
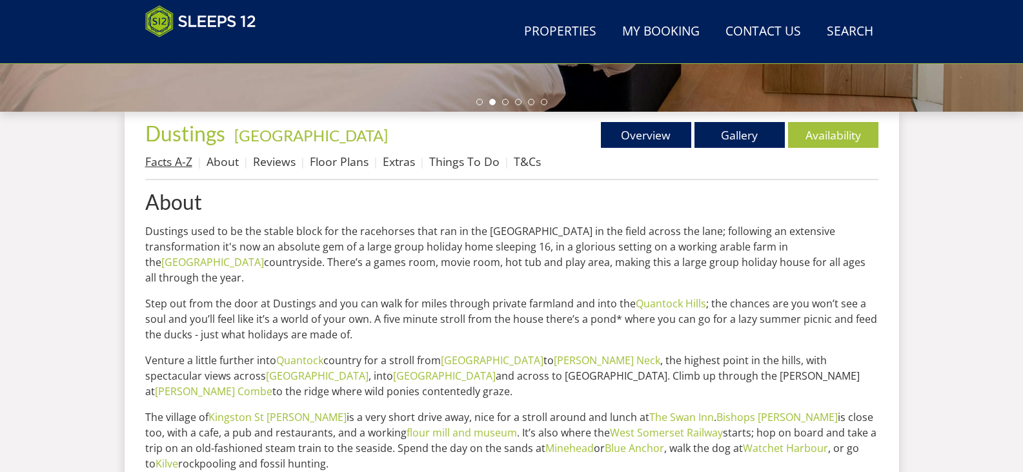
click at [189, 161] on link "Facts A-Z" at bounding box center [168, 161] width 47 height 15
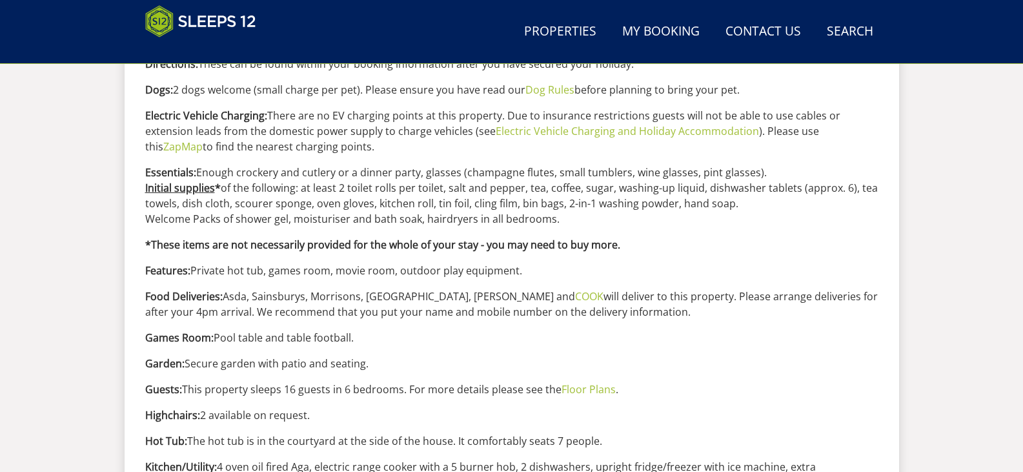
scroll to position [968, 0]
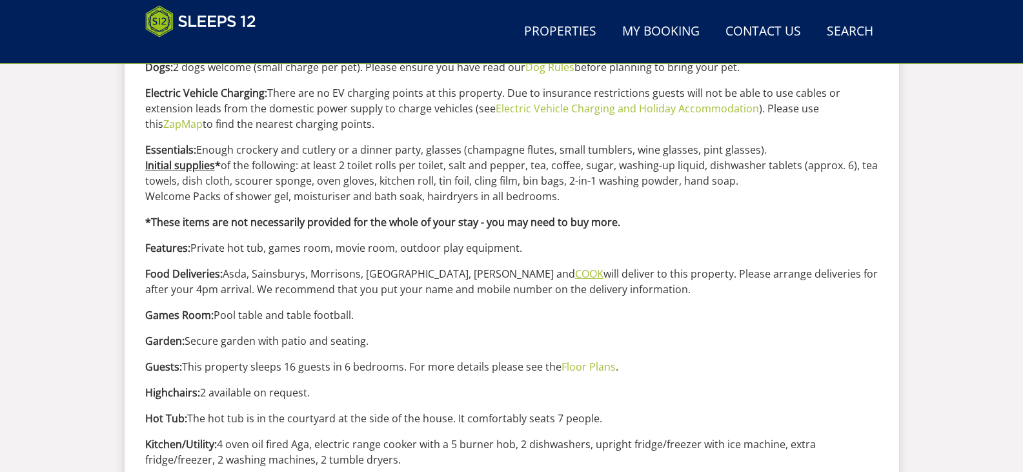
click at [575, 272] on link "COOK" at bounding box center [589, 274] width 28 height 14
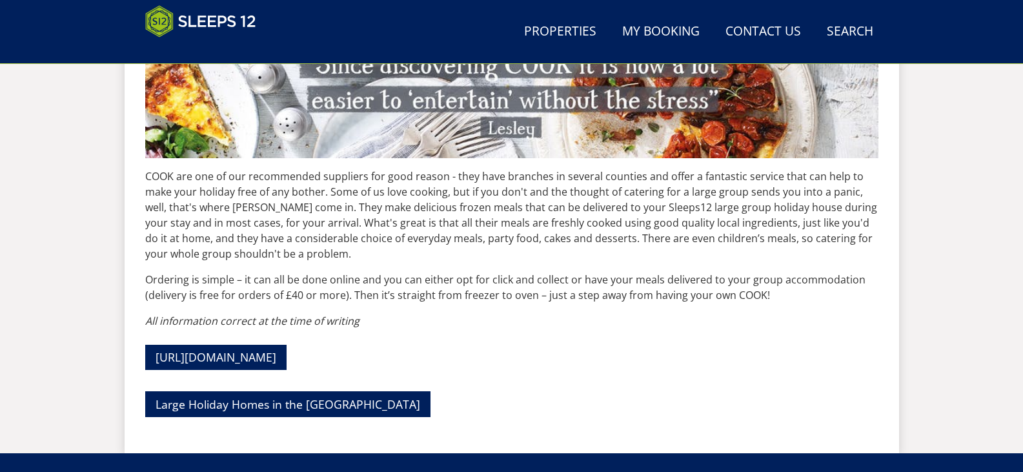
scroll to position [573, 0]
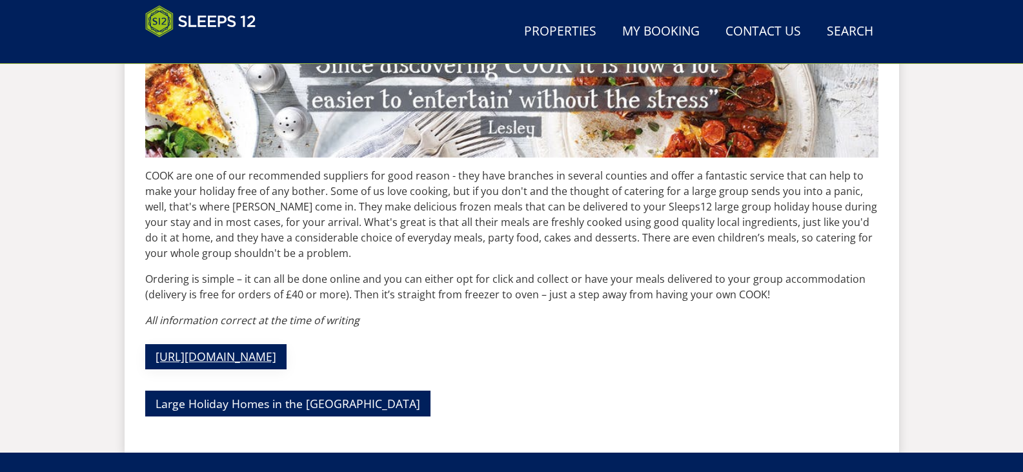
click at [221, 353] on link "[URL][DOMAIN_NAME]" at bounding box center [215, 356] width 141 height 25
